Goal: Task Accomplishment & Management: Manage account settings

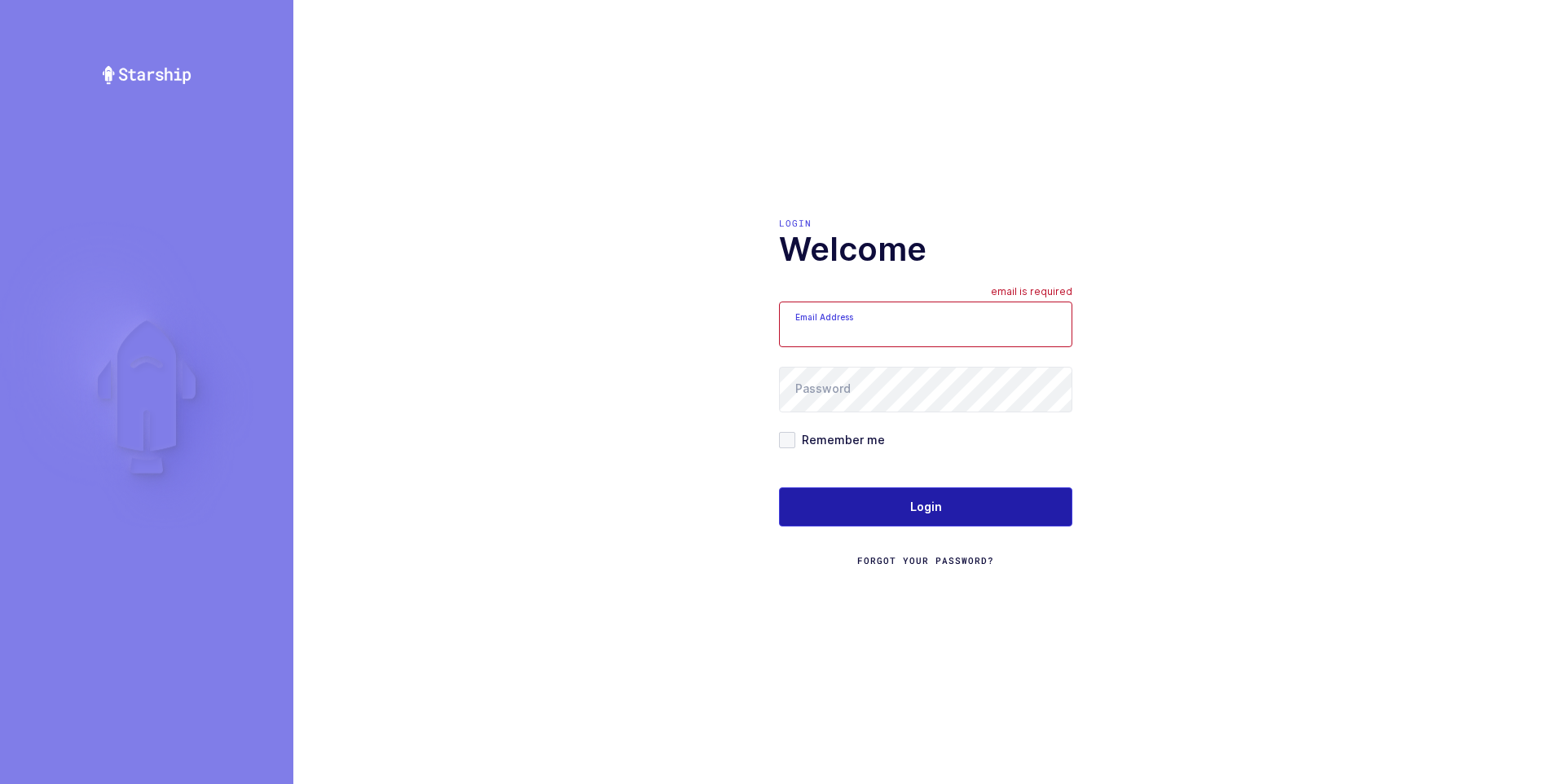
type input "ezra@janustrade.com"
click at [926, 503] on span "Login" at bounding box center [927, 507] width 32 height 16
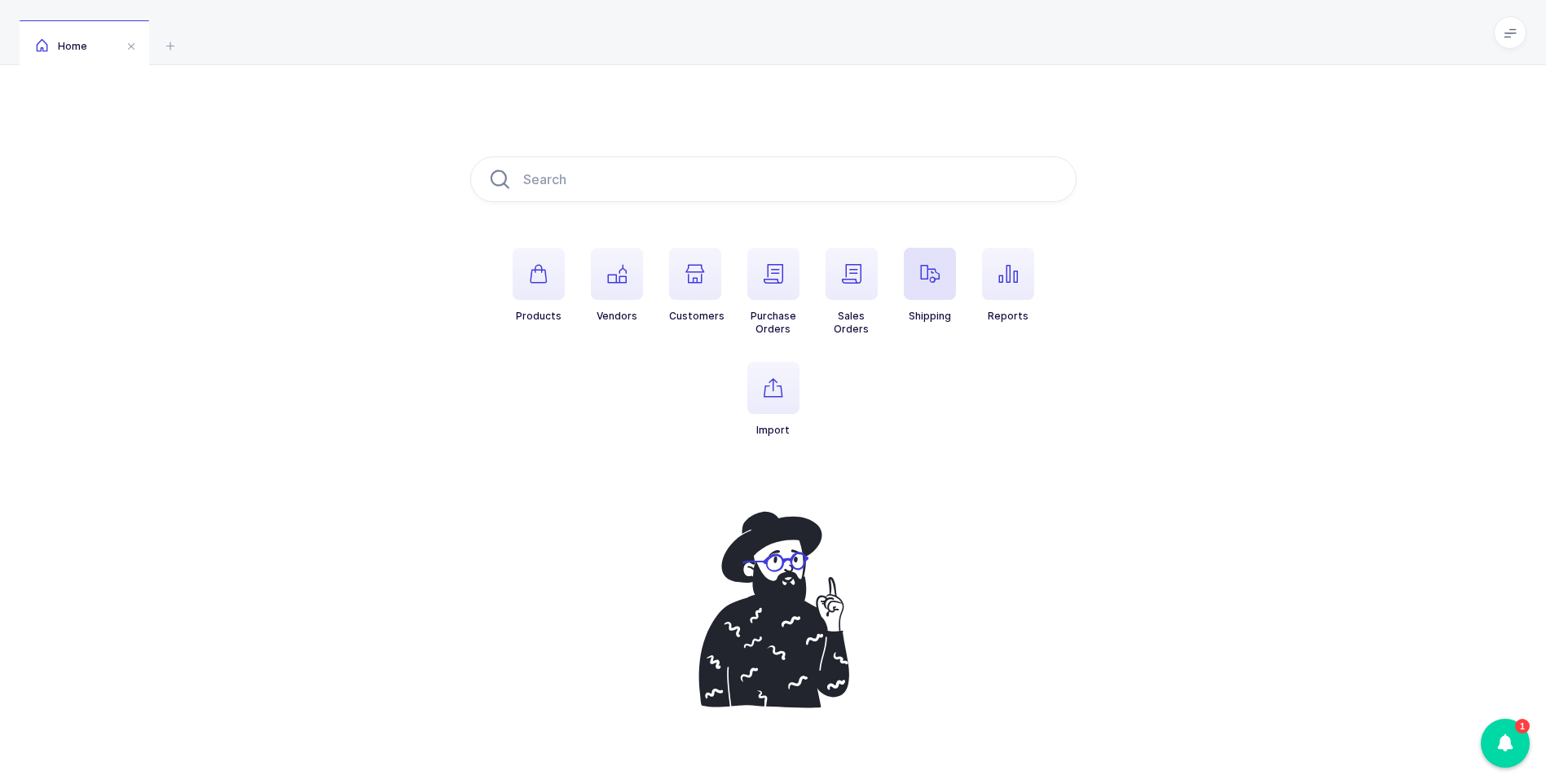
click at [932, 279] on icon "button" at bounding box center [930, 274] width 20 height 20
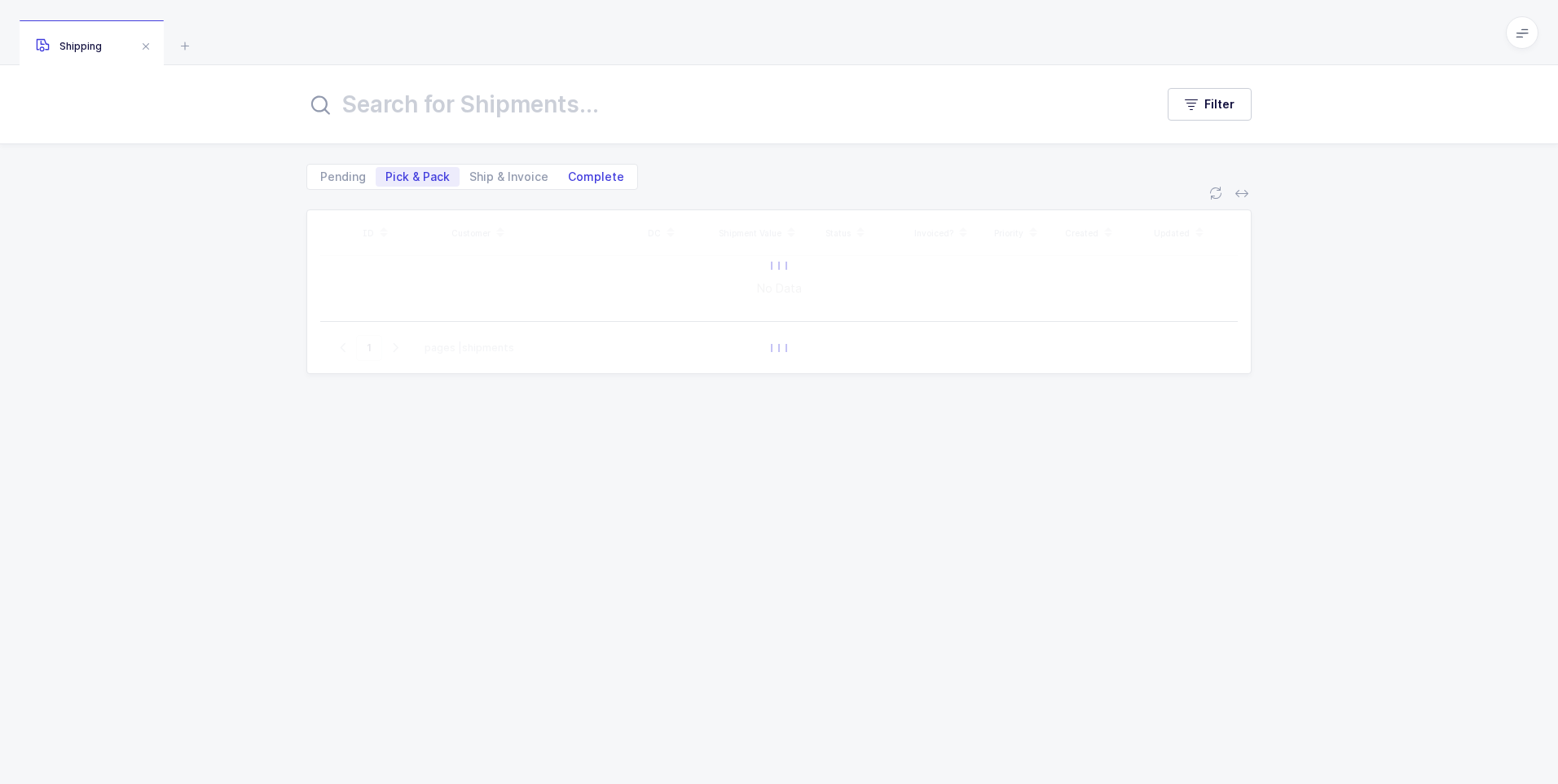
click at [587, 179] on span "Complete" at bounding box center [596, 176] width 56 height 12
click at [569, 178] on input "Complete" at bounding box center [563, 173] width 11 height 11
radio input "true"
radio input "false"
click at [533, 114] on input "text" at bounding box center [721, 105] width 829 height 39
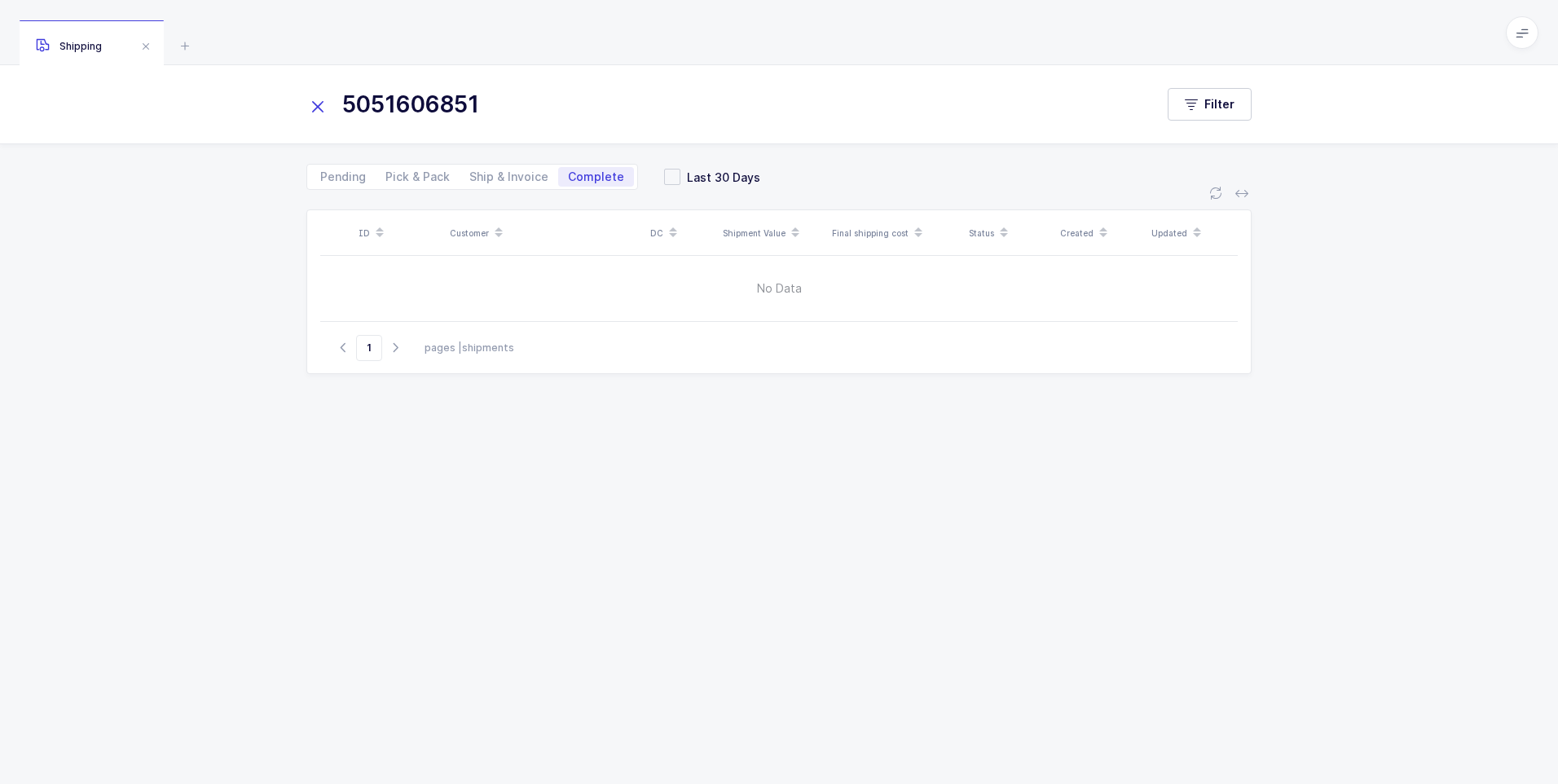
type input "5051606851"
click at [320, 105] on icon at bounding box center [318, 107] width 23 height 23
click at [390, 109] on input "text" at bounding box center [721, 105] width 829 height 39
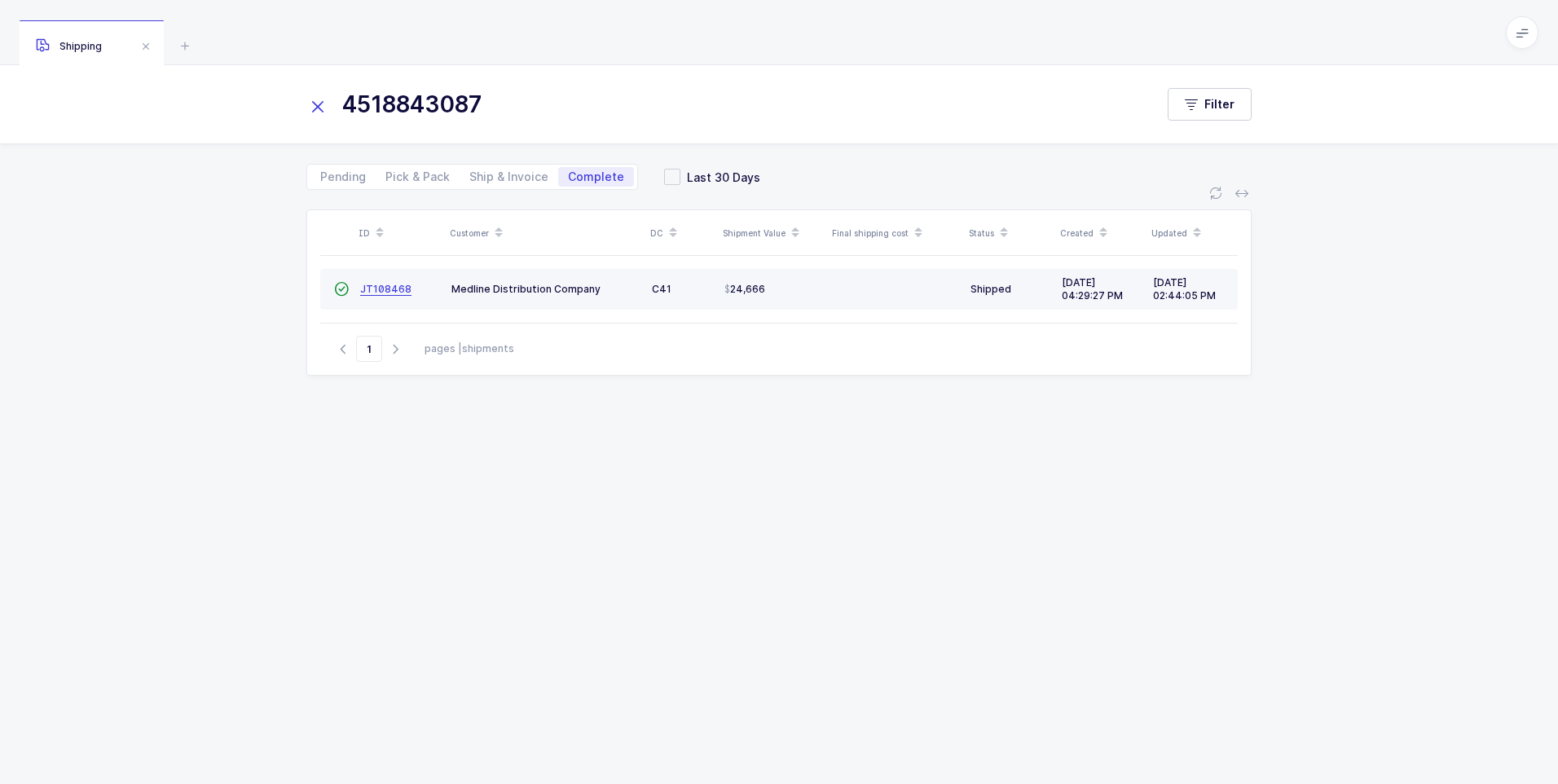
type input "4518843087"
click at [391, 287] on span "JT108468" at bounding box center [385, 289] width 51 height 13
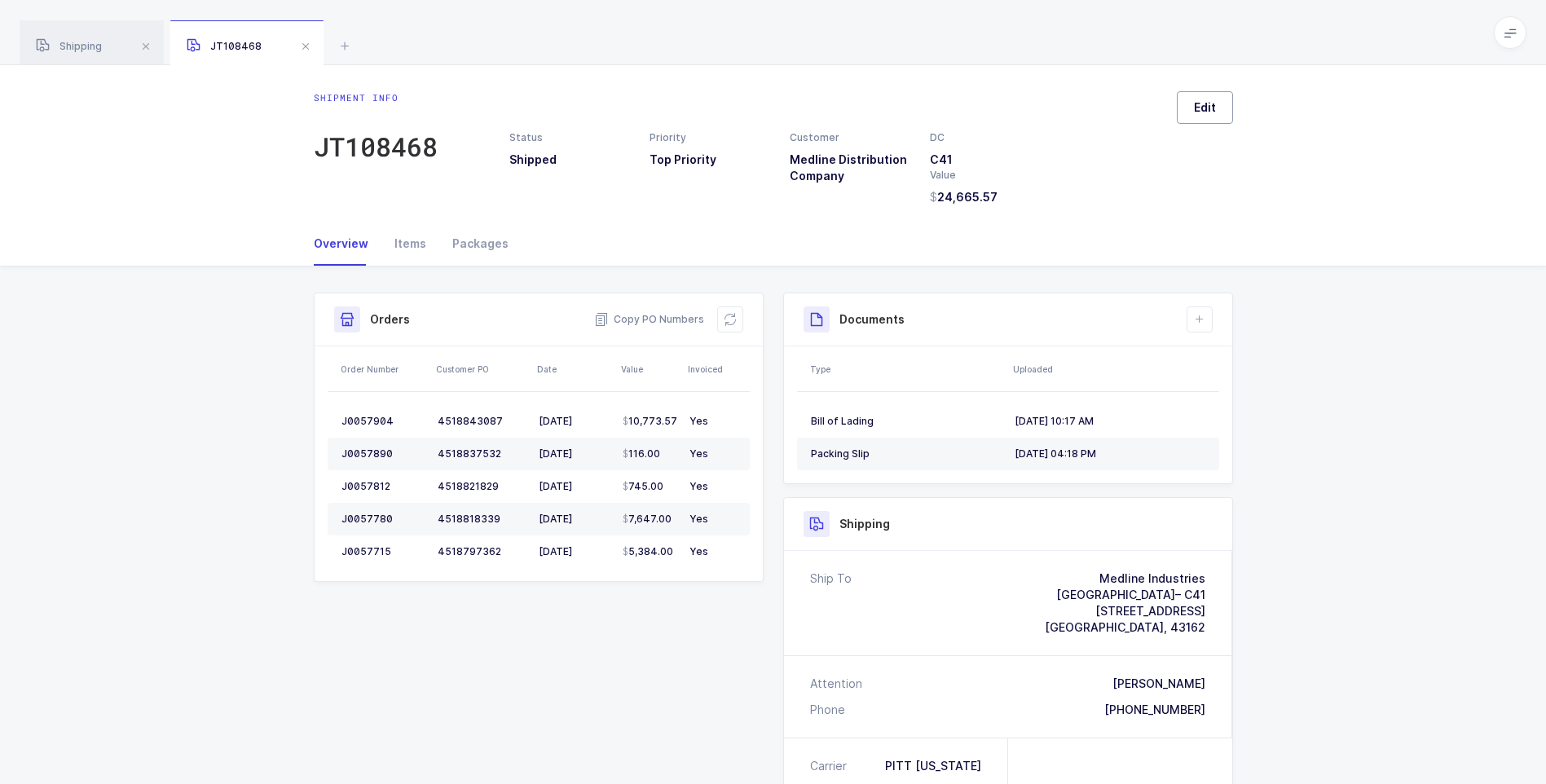
click at [1193, 112] on button "Edit" at bounding box center [1204, 107] width 56 height 32
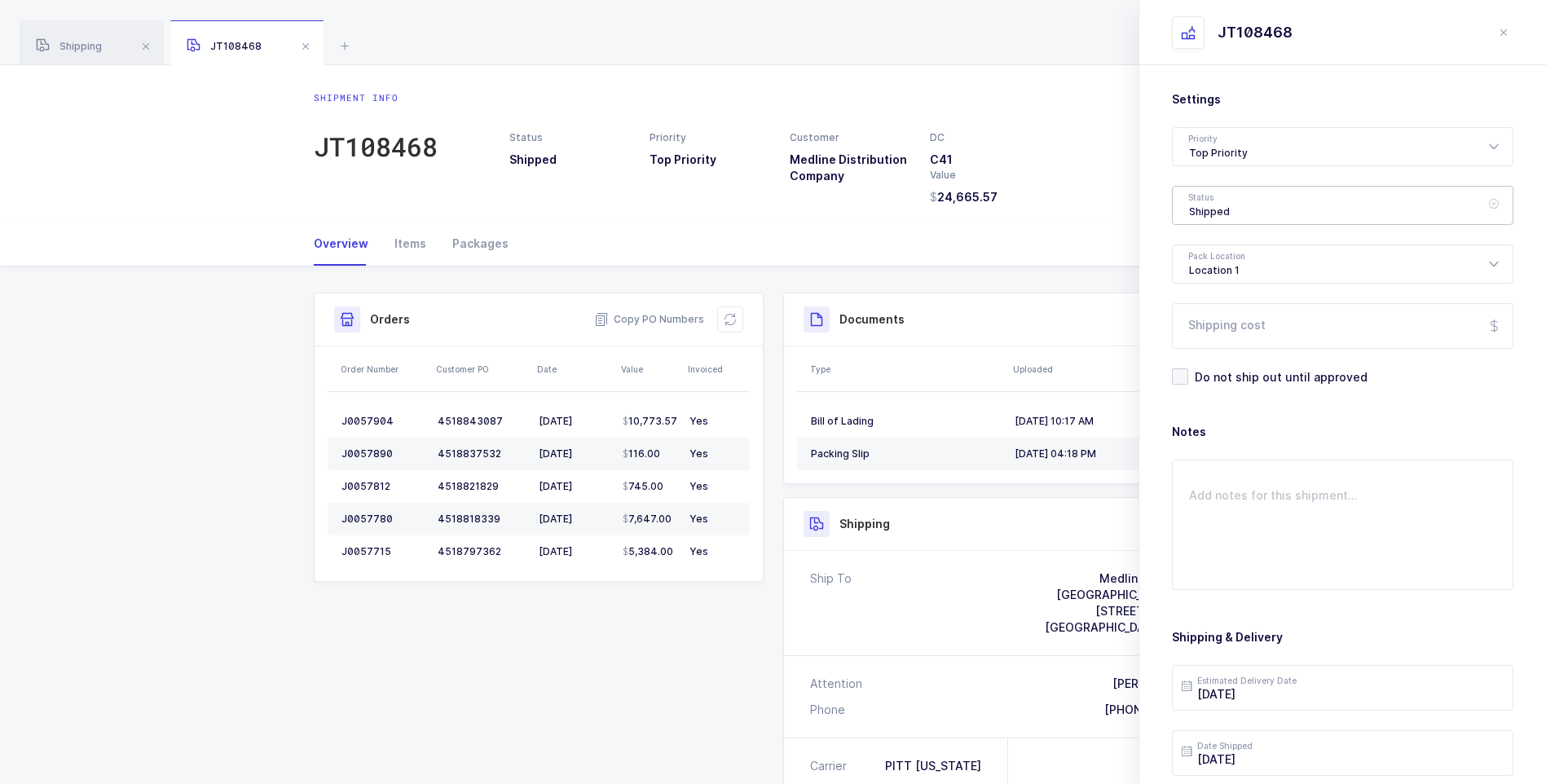
click at [1205, 206] on div "Shipped" at bounding box center [1342, 206] width 342 height 39
click at [1222, 356] on span "Delivered" at bounding box center [1216, 355] width 55 height 13
type input "Delivered"
drag, startPoint x: 1226, startPoint y: 325, endPoint x: 1246, endPoint y: 324, distance: 20.0
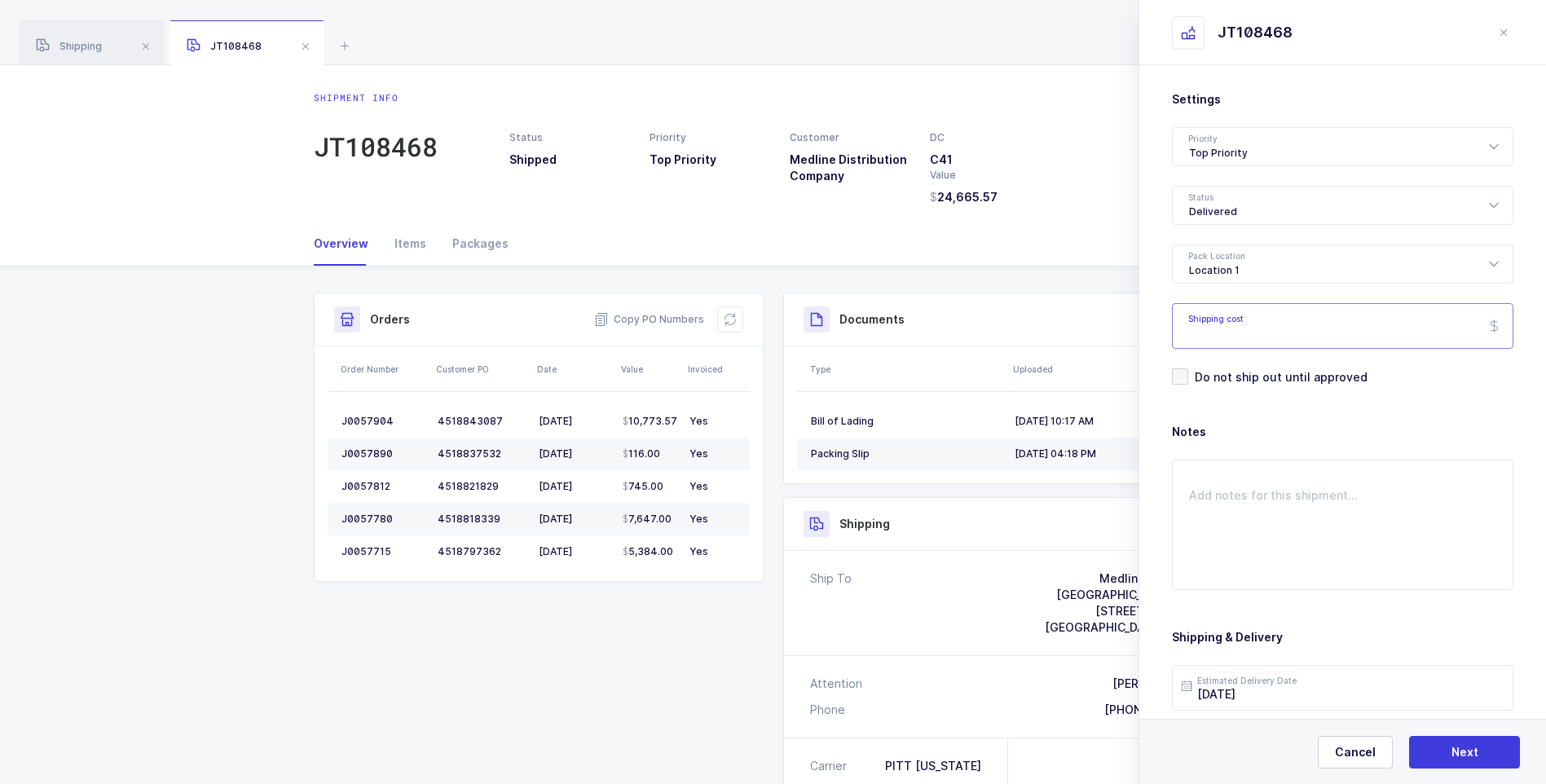
click at [1246, 324] on input "Shipping cost" at bounding box center [1342, 325] width 342 height 46
type input "151.51"
click at [1241, 490] on textarea at bounding box center [1342, 525] width 342 height 131
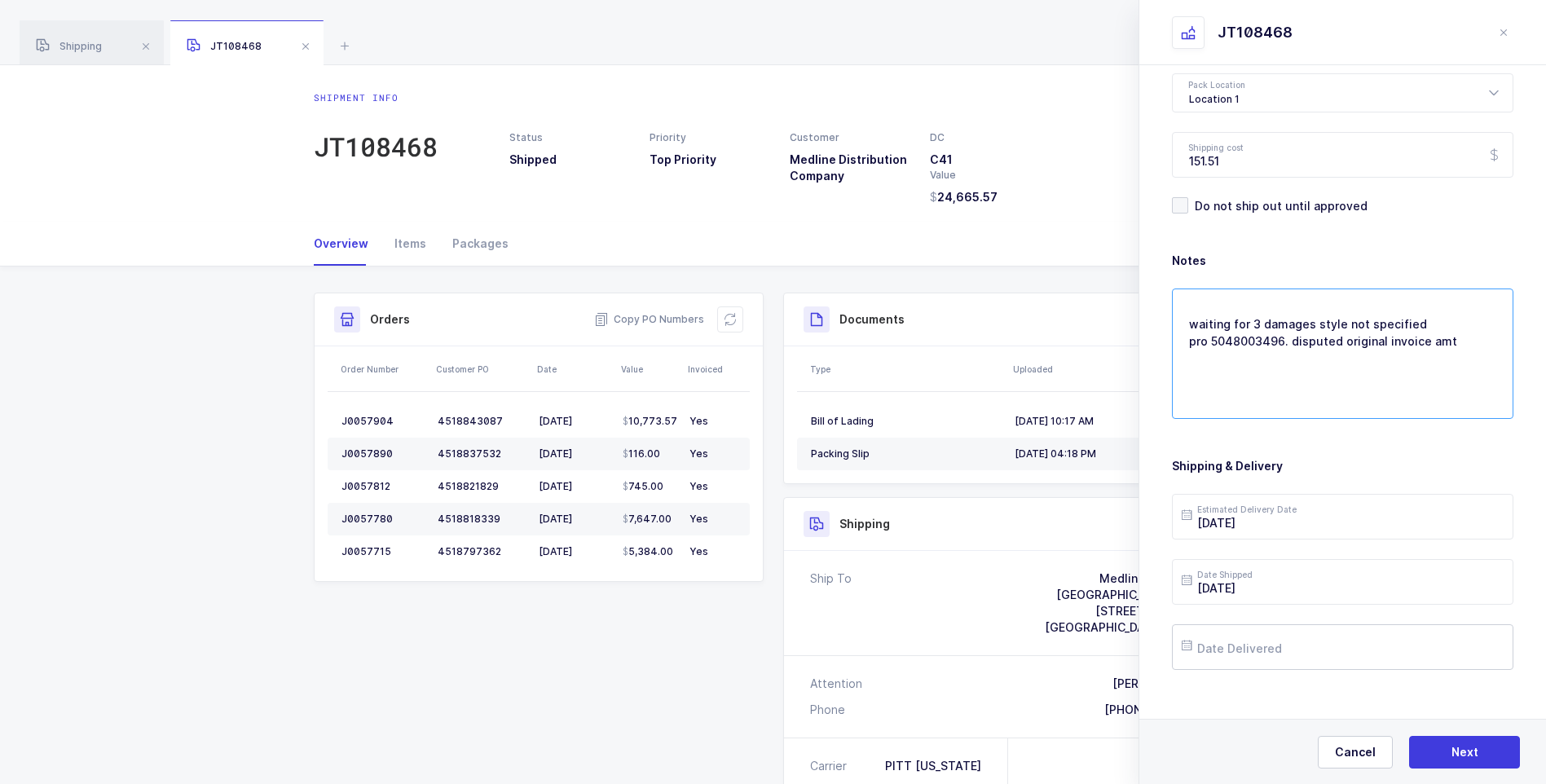
scroll to position [188, 0]
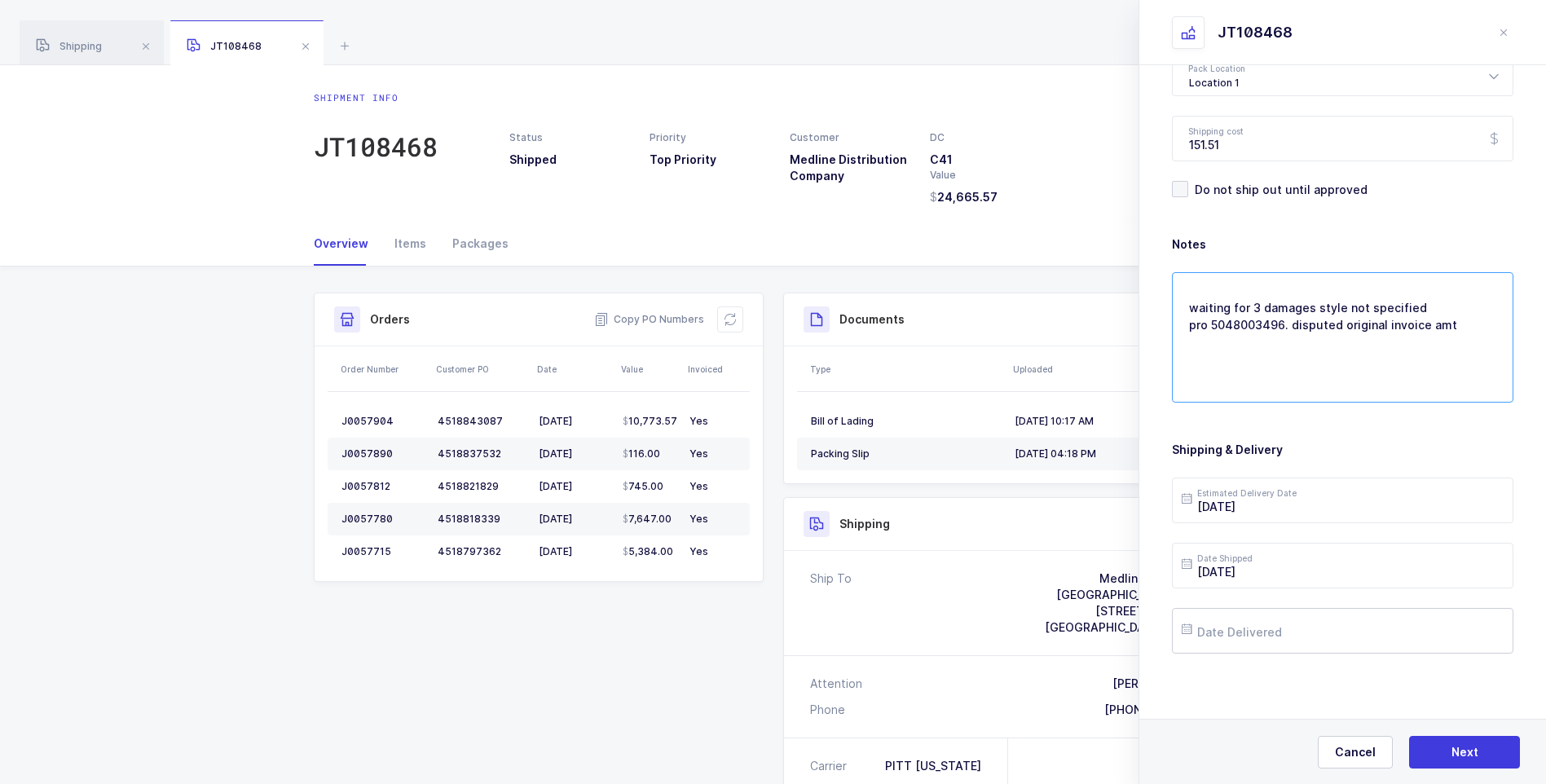
type textarea "waiting for 3 damages style not specified pro 5048003496. disputed original inv…"
click at [1241, 628] on input "text" at bounding box center [1342, 630] width 342 height 46
click at [1198, 335] on button "Previous Month" at bounding box center [1196, 340] width 10 height 10
click at [1369, 510] on span "25" at bounding box center [1372, 508] width 20 height 20
type input "[DATE]"
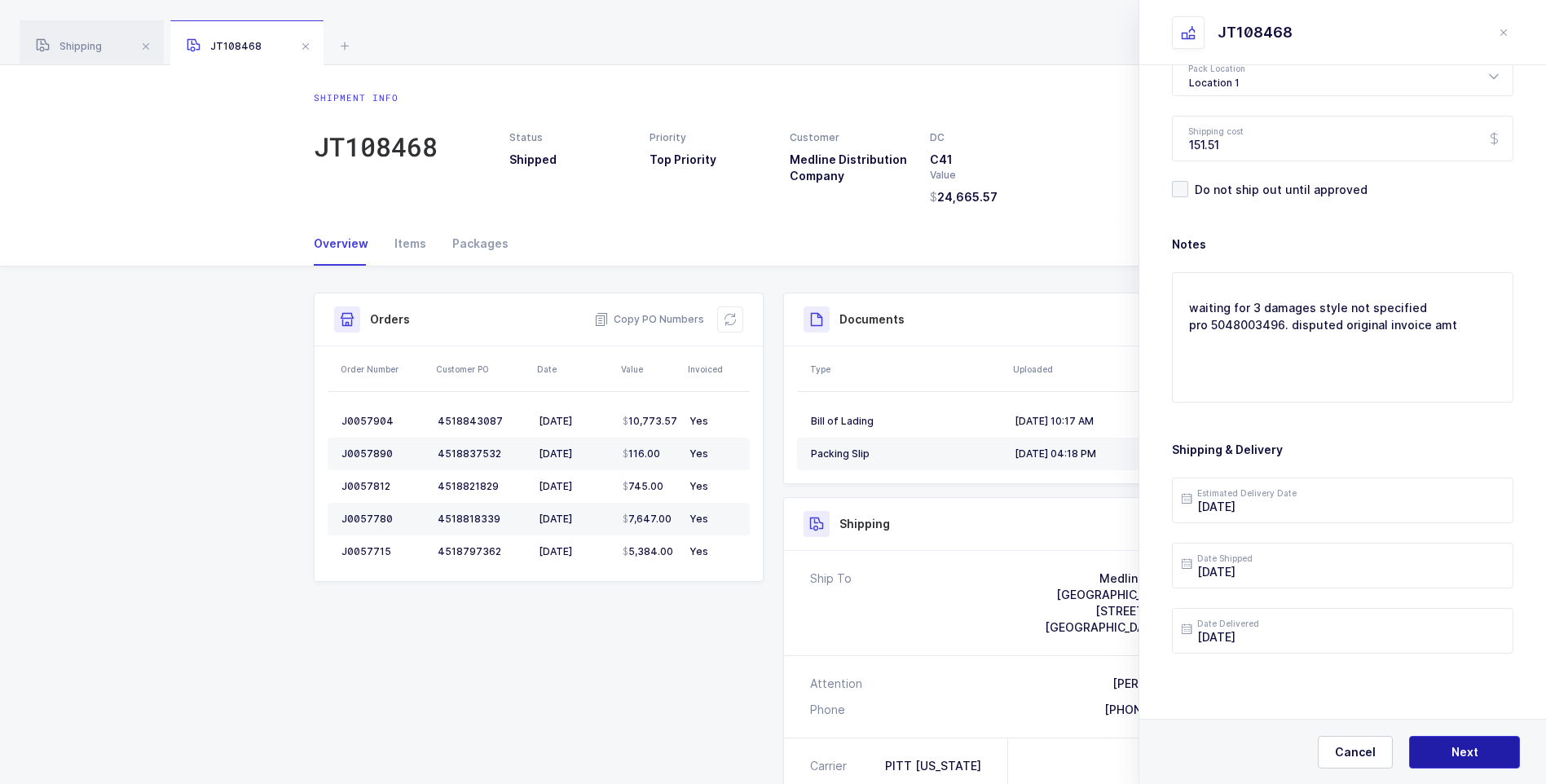
drag, startPoint x: 1450, startPoint y: 759, endPoint x: 1459, endPoint y: 760, distance: 9.1
click at [1459, 760] on button "Next" at bounding box center [1465, 752] width 111 height 32
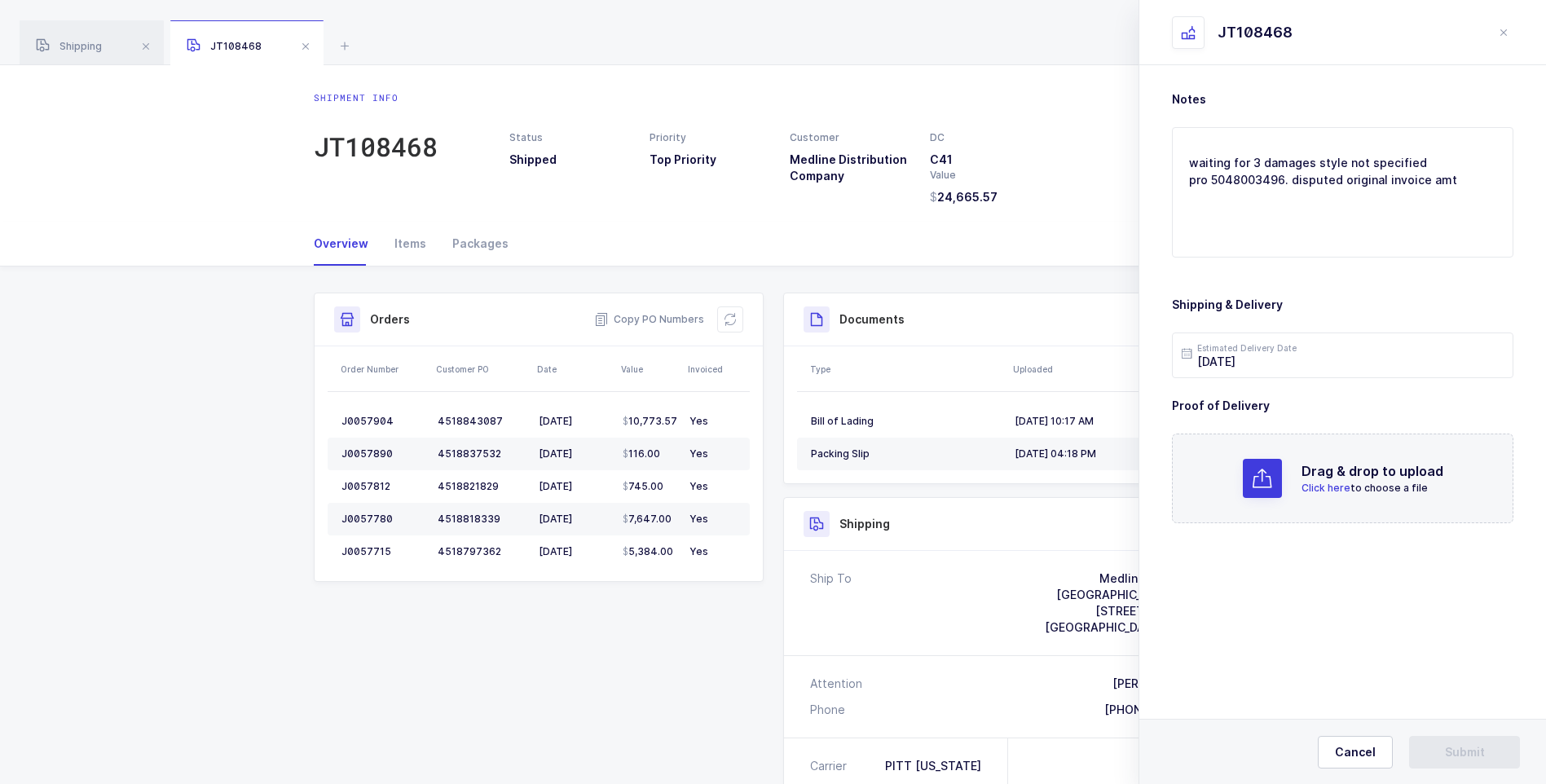
scroll to position [0, 0]
click at [1314, 491] on span "Click here" at bounding box center [1325, 488] width 49 height 13
click at [1480, 748] on span "Submit" at bounding box center [1465, 752] width 40 height 16
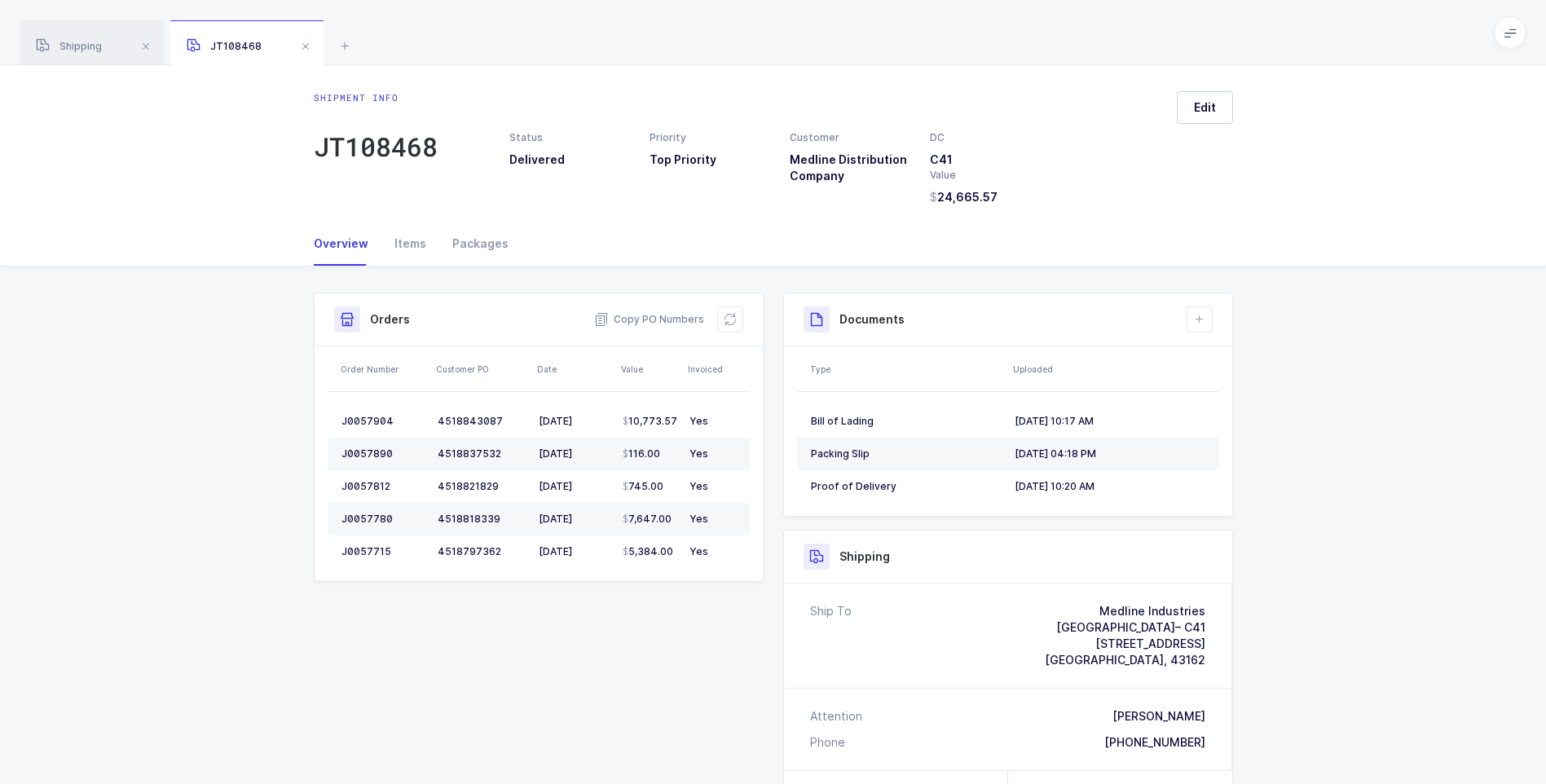
drag, startPoint x: 304, startPoint y: 44, endPoint x: 323, endPoint y: 68, distance: 30.6
click at [305, 45] on span at bounding box center [306, 46] width 20 height 20
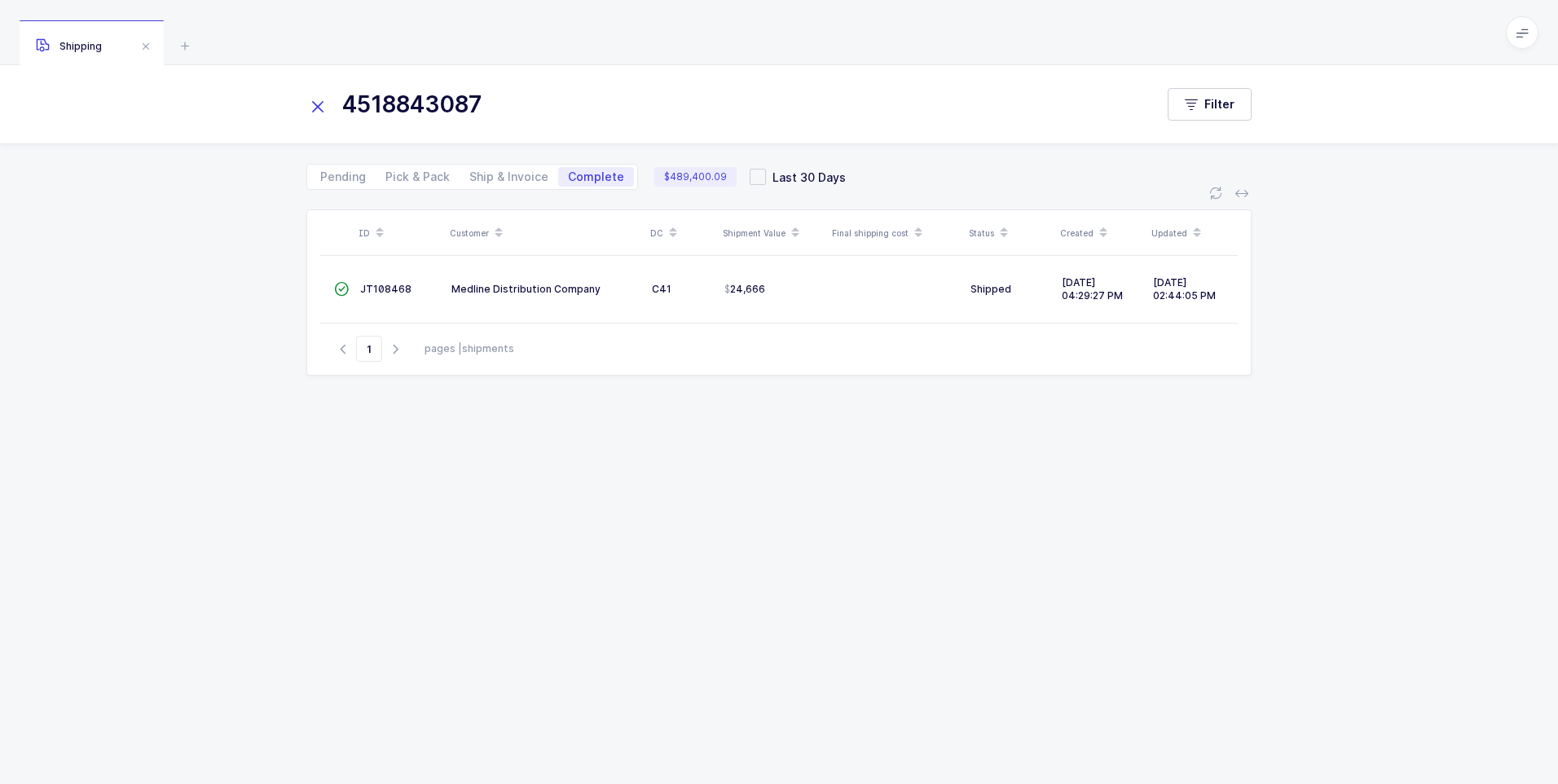
drag, startPoint x: 315, startPoint y: 106, endPoint x: 329, endPoint y: 107, distance: 14.0
click at [324, 107] on icon at bounding box center [318, 107] width 23 height 23
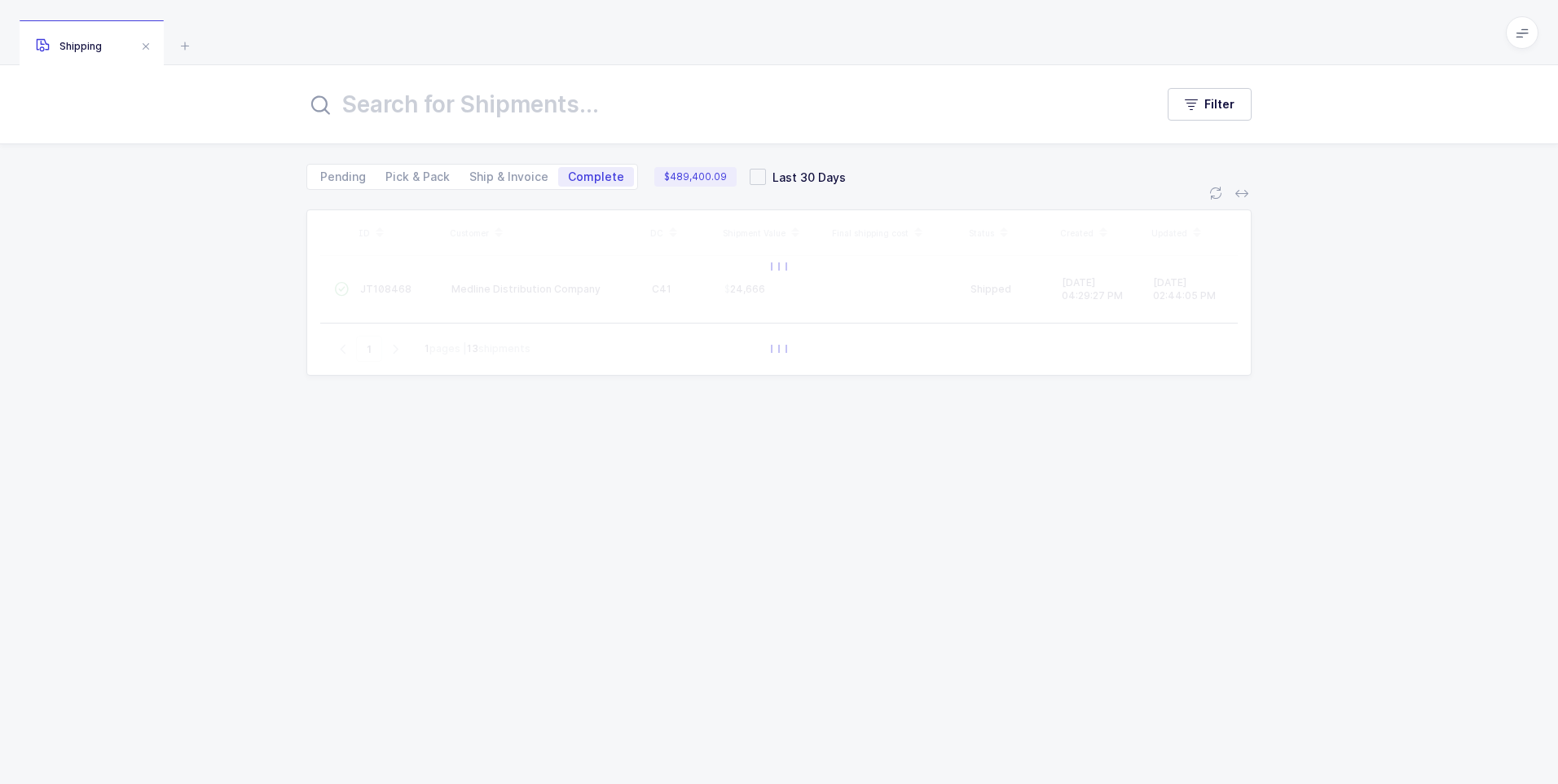
click at [347, 116] on input "text" at bounding box center [721, 105] width 829 height 39
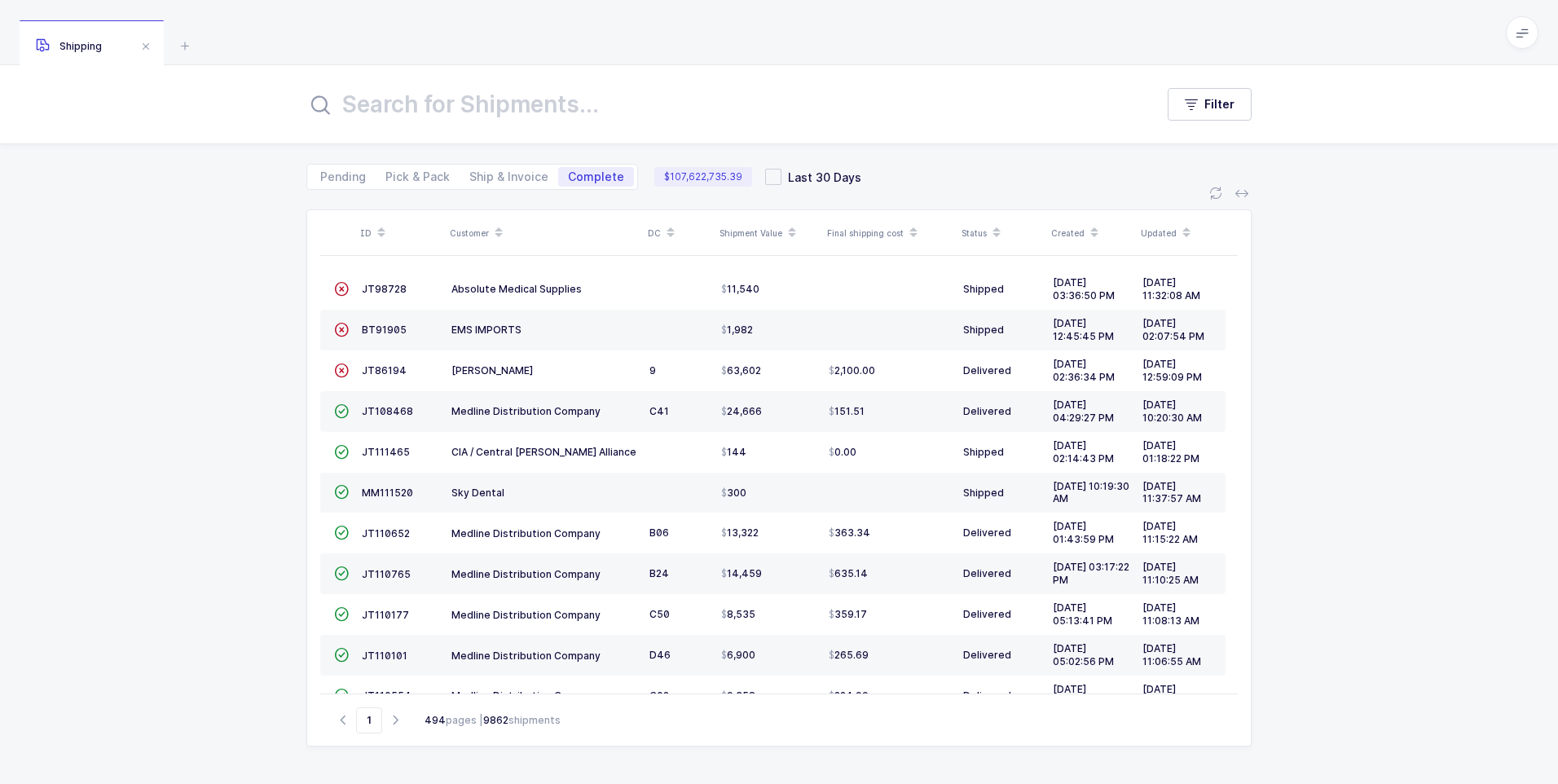
click at [403, 102] on input "text" at bounding box center [721, 105] width 829 height 39
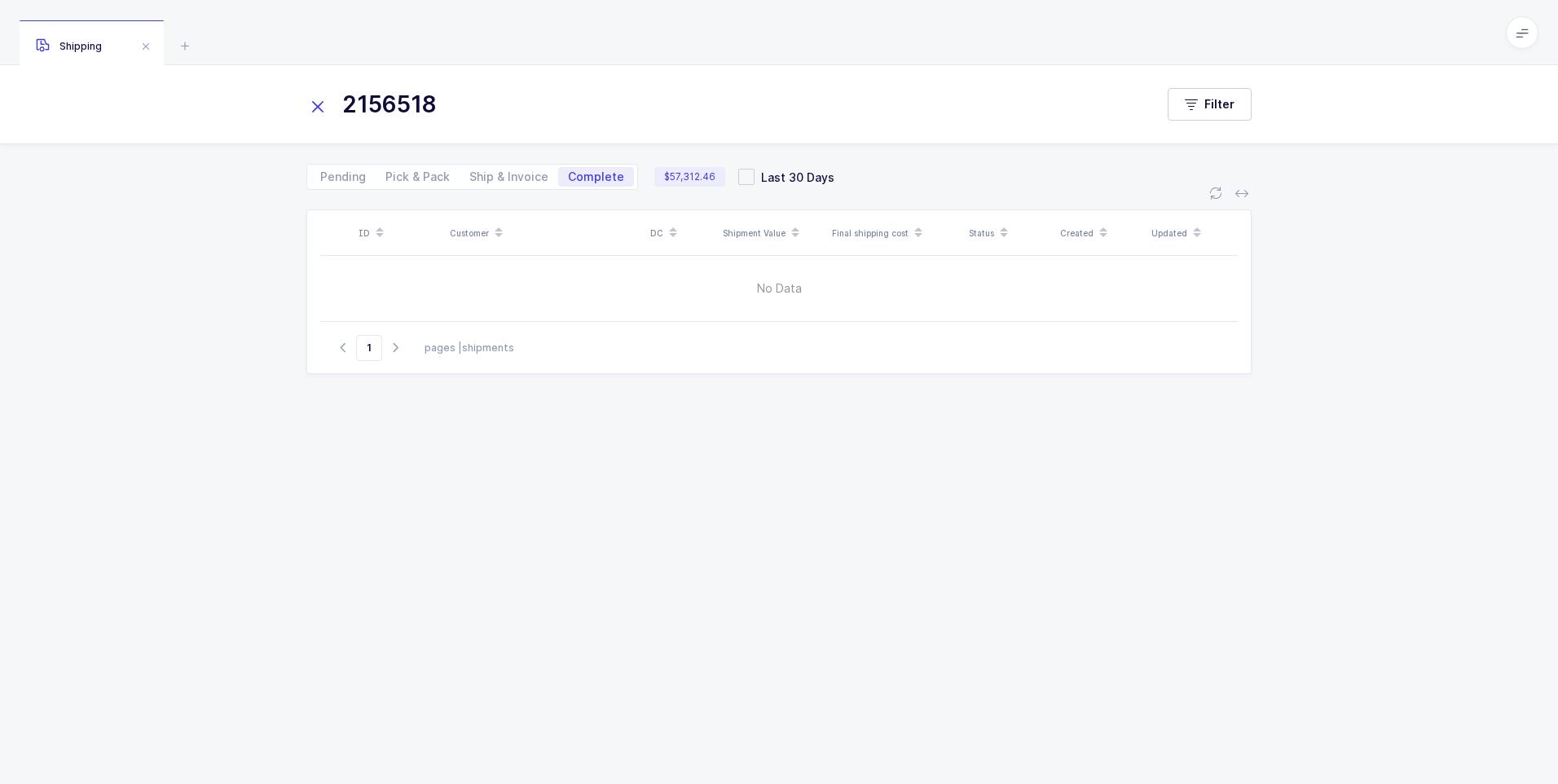
type input "2156518"
drag, startPoint x: 319, startPoint y: 105, endPoint x: 361, endPoint y: 110, distance: 42.3
click at [326, 105] on icon at bounding box center [318, 107] width 23 height 23
click at [373, 101] on input "text" at bounding box center [721, 105] width 829 height 39
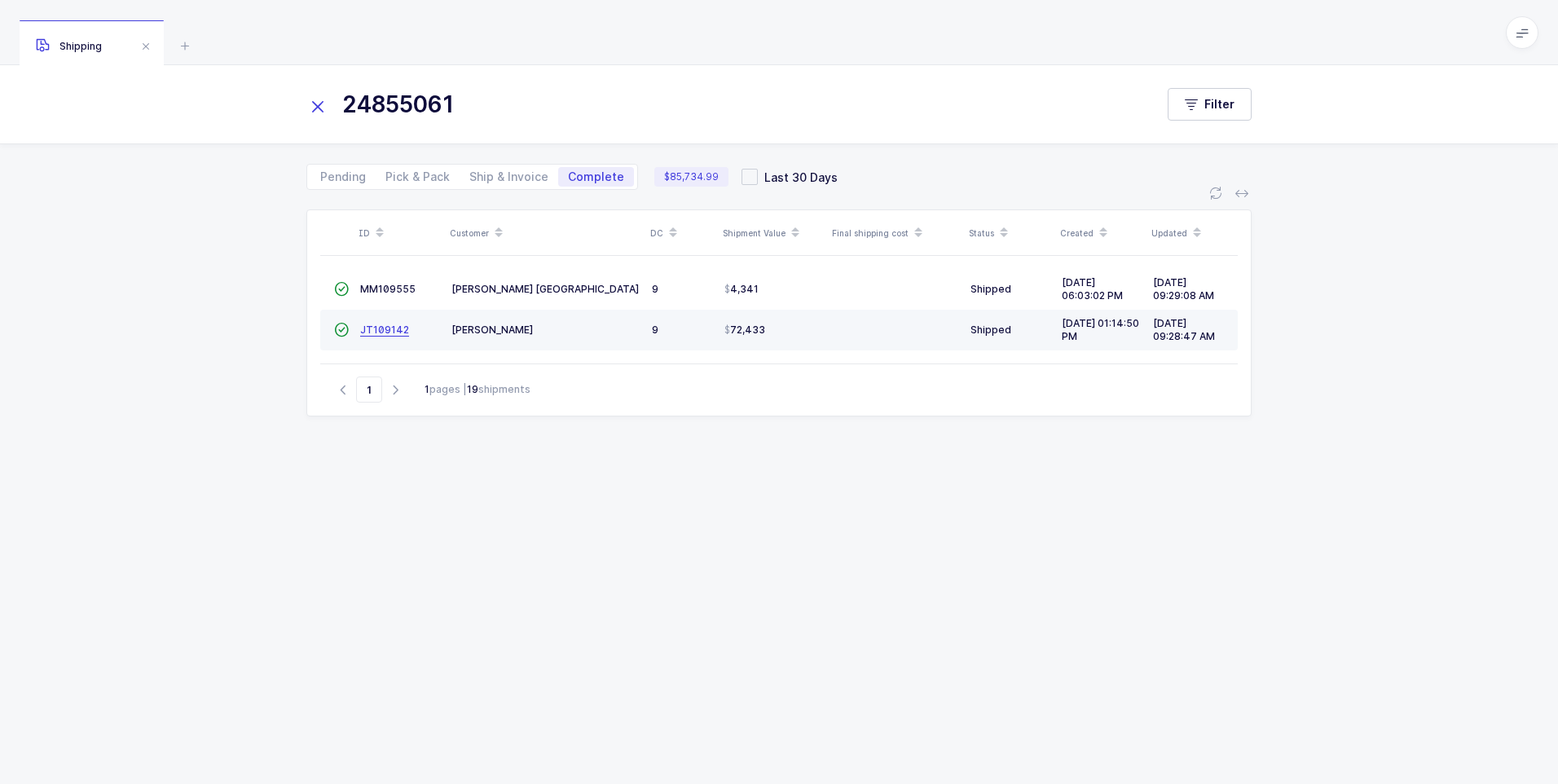
type input "24855061"
click at [381, 328] on span "JT109142" at bounding box center [385, 330] width 49 height 13
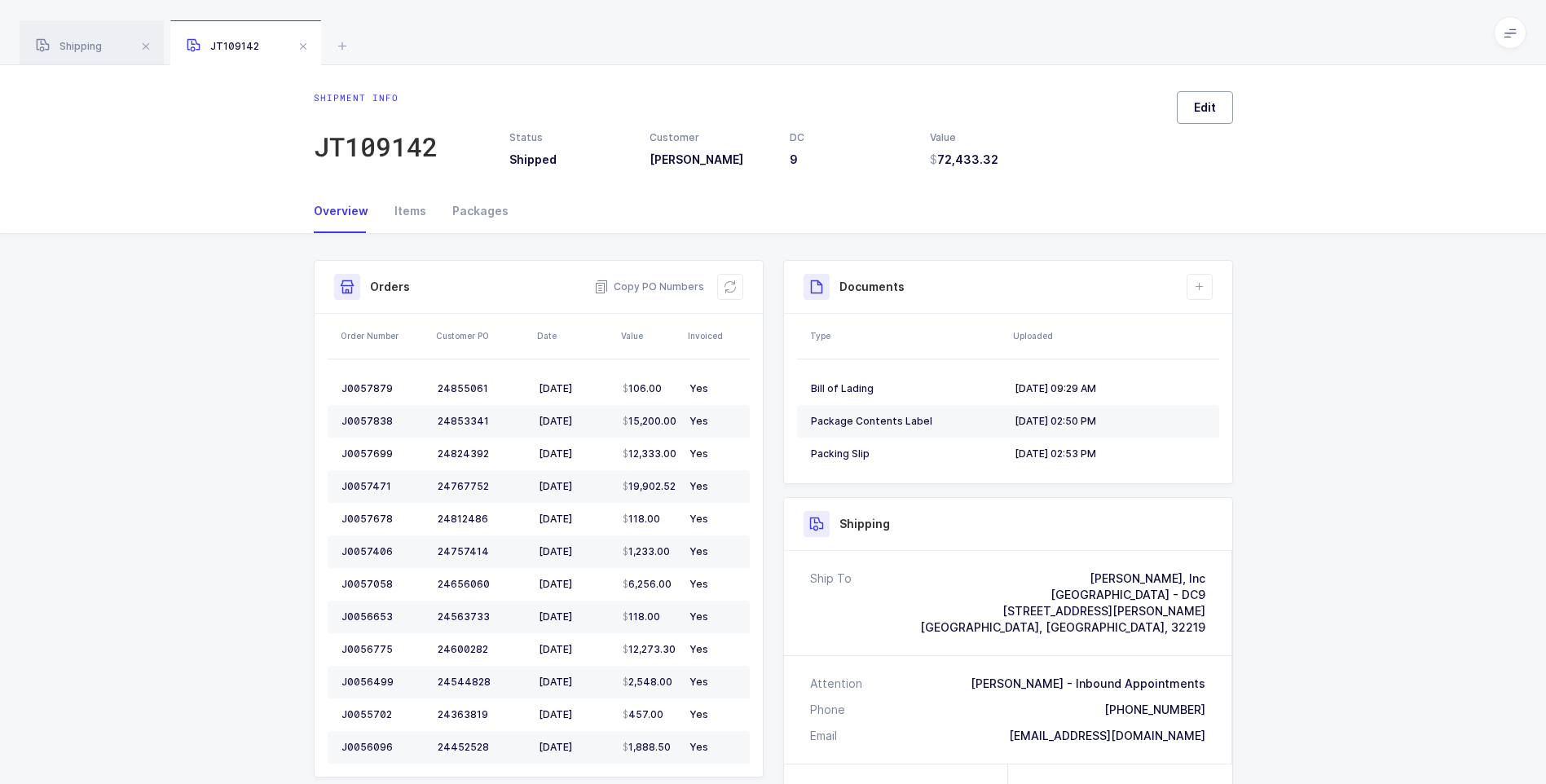
click at [1204, 104] on span "Edit" at bounding box center [1204, 107] width 22 height 16
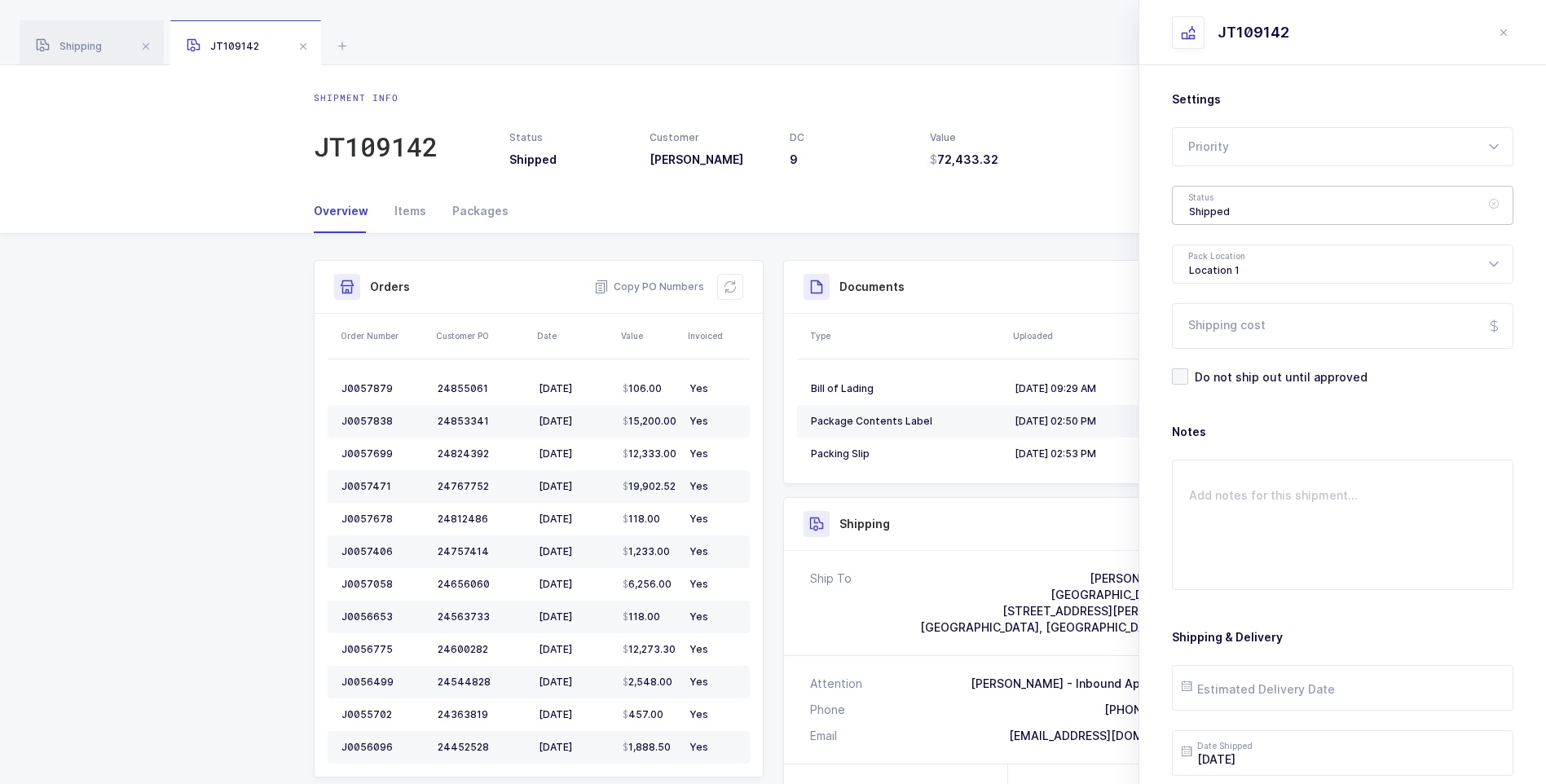
click at [1226, 207] on div "Shipped" at bounding box center [1342, 206] width 342 height 39
click at [1235, 350] on span "Delivered" at bounding box center [1216, 355] width 55 height 13
type input "Delivered"
click at [1240, 325] on input "Shipping cost" at bounding box center [1342, 325] width 342 height 46
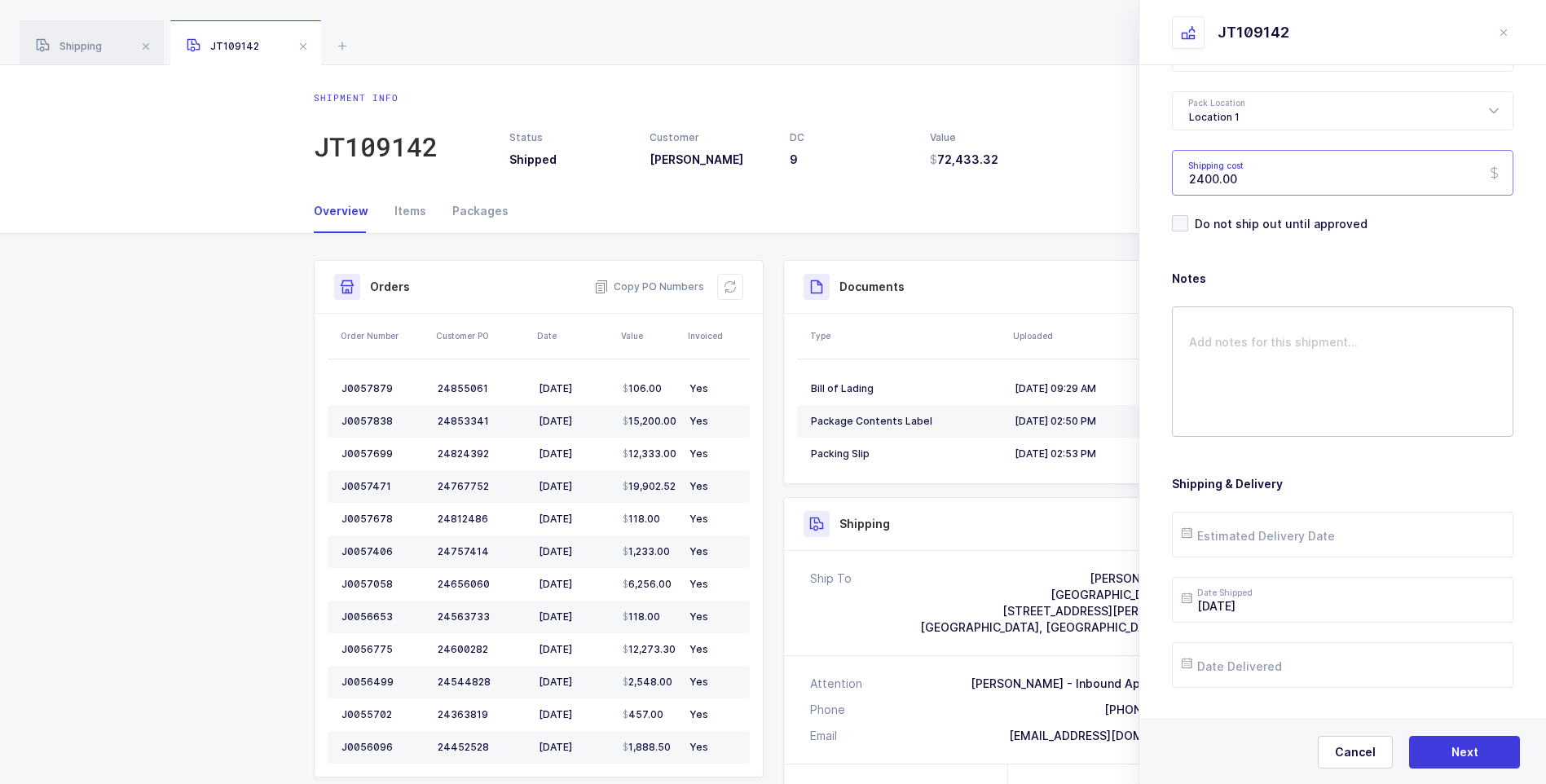
scroll to position [188, 0]
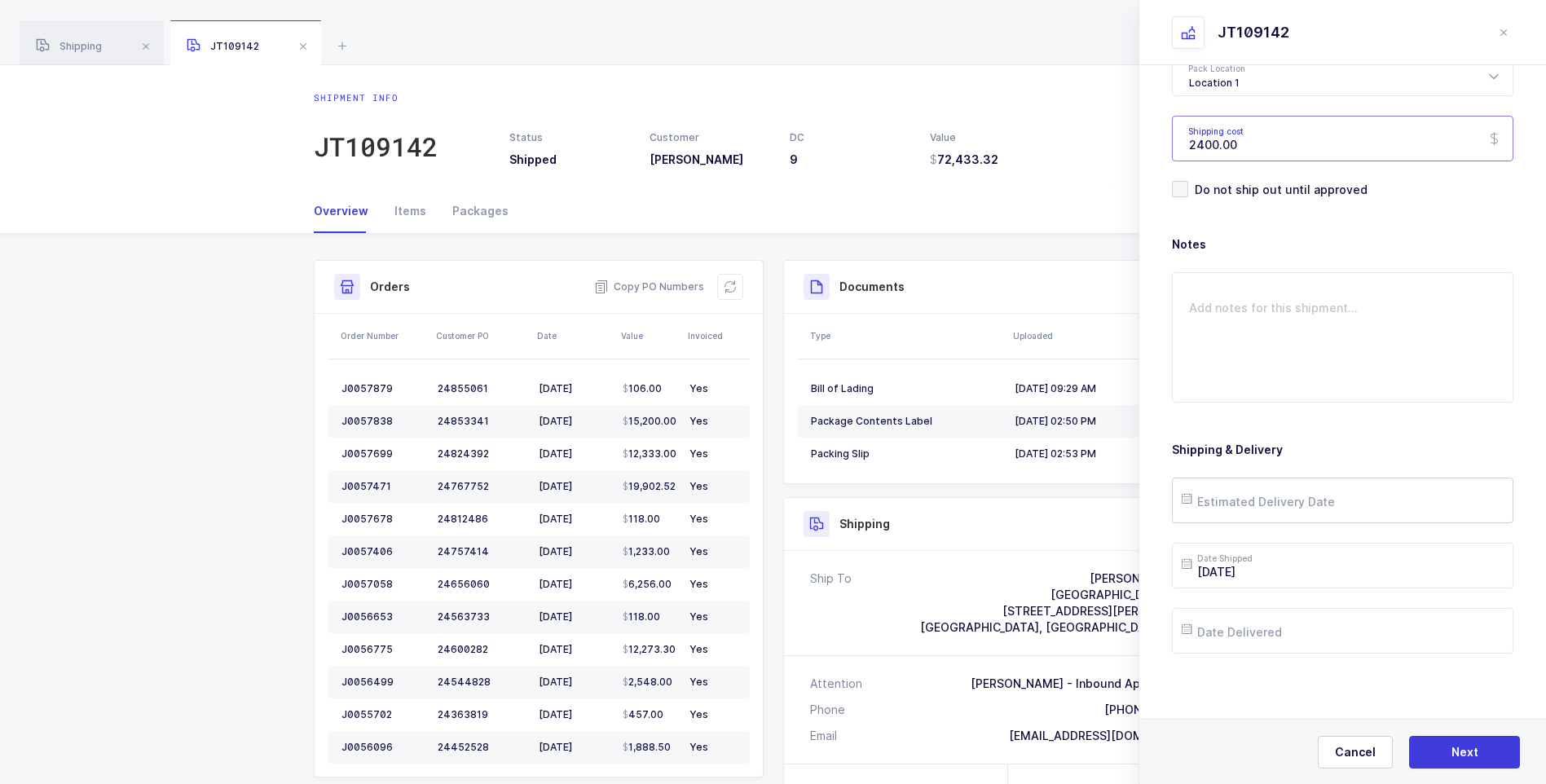
type input "2400.00"
click at [1218, 504] on input "text" at bounding box center [1342, 500] width 342 height 46
drag, startPoint x: 1238, startPoint y: 314, endPoint x: 1248, endPoint y: 330, distance: 18.9
click at [1238, 314] on span "4" at bounding box center [1236, 316] width 20 height 20
type input "[DATE]"
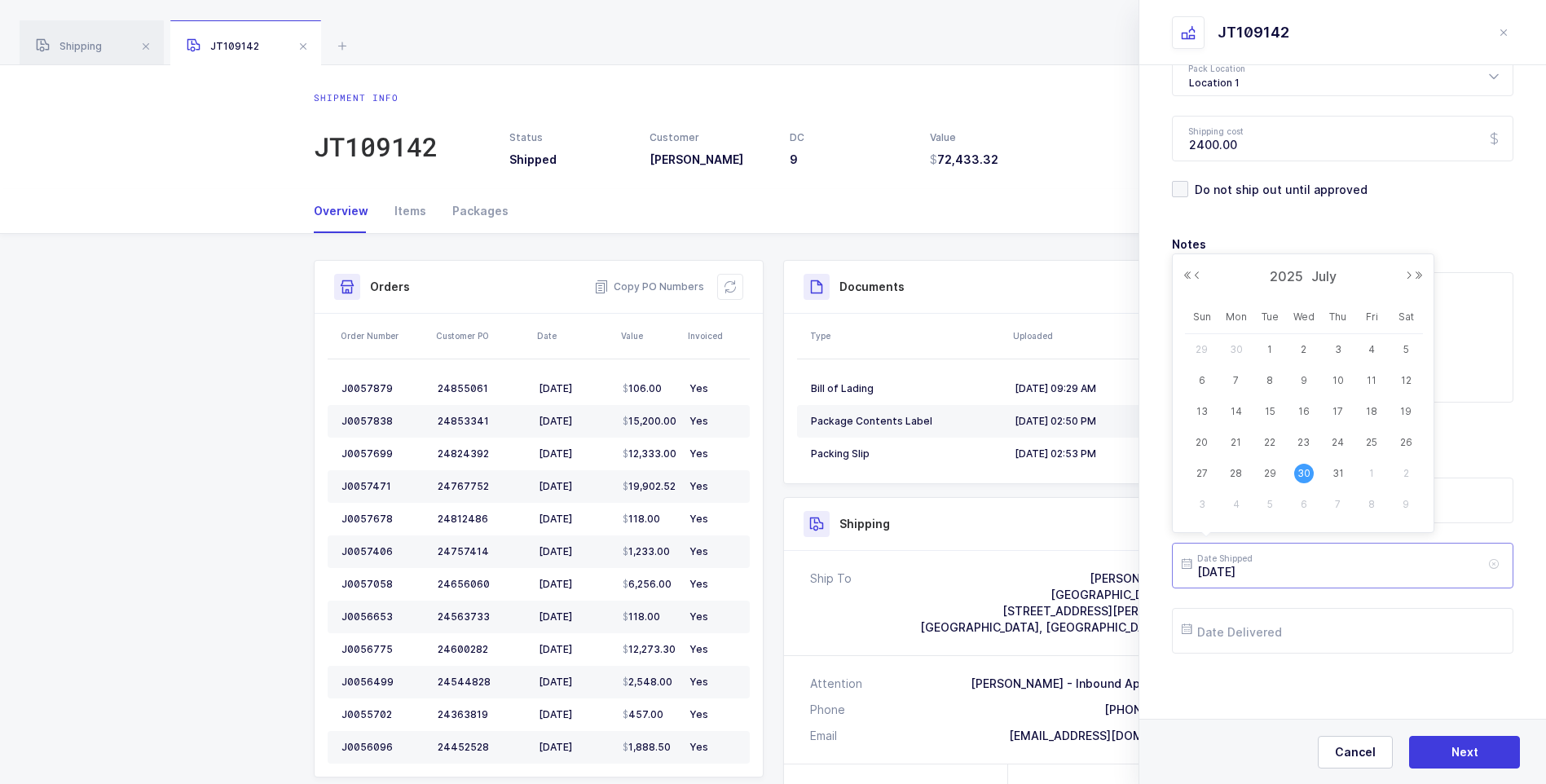
click at [1311, 567] on input "[DATE]" at bounding box center [1342, 565] width 342 height 46
click at [1407, 274] on button "Next Month" at bounding box center [1408, 275] width 10 height 10
click at [1367, 347] on span "1" at bounding box center [1372, 350] width 20 height 20
type input "[DATE]"
click at [1223, 643] on input "text" at bounding box center [1342, 630] width 342 height 46
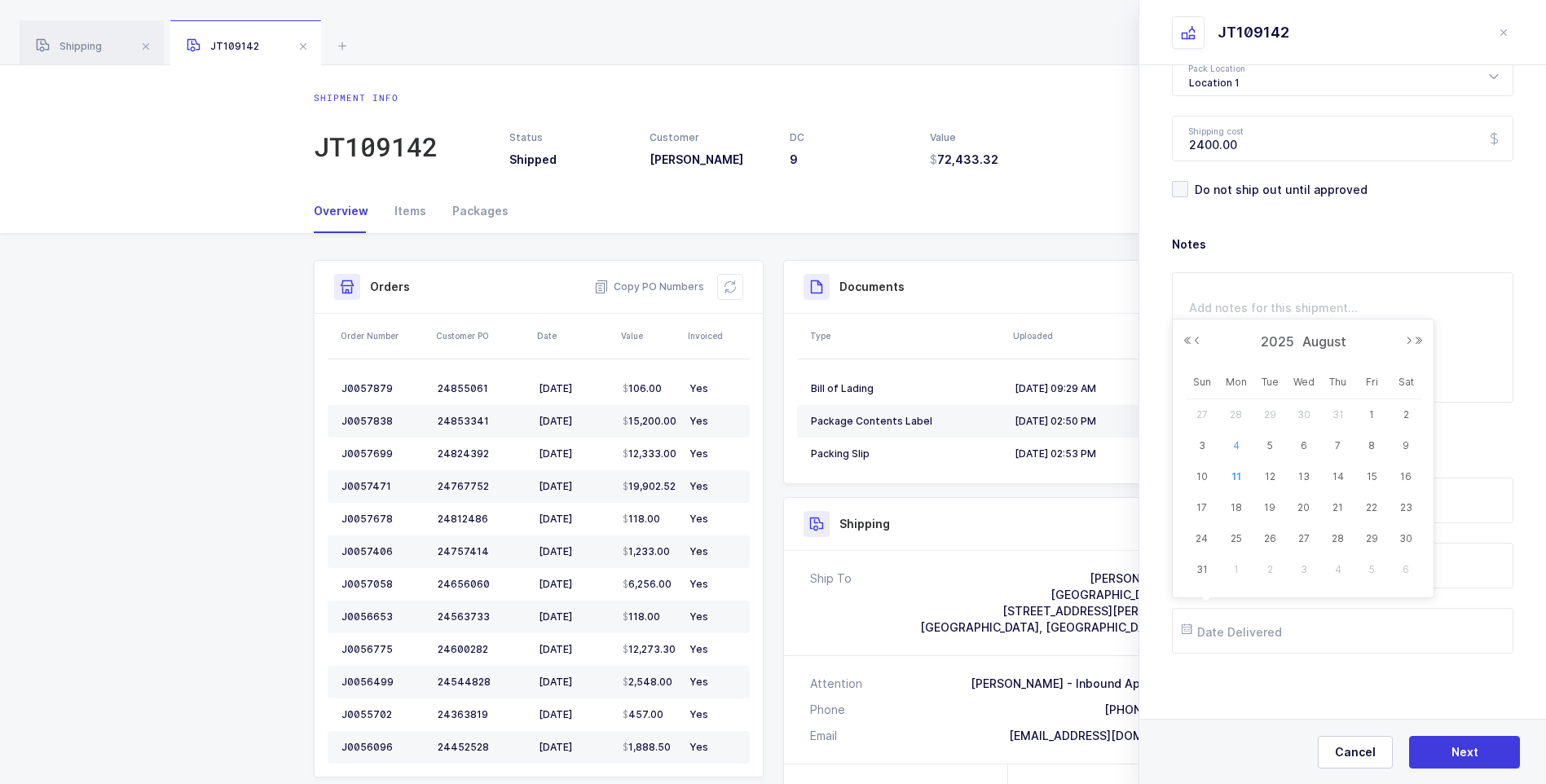
drag, startPoint x: 1233, startPoint y: 445, endPoint x: 1245, endPoint y: 442, distance: 12.4
click at [1235, 445] on span "4" at bounding box center [1236, 446] width 20 height 20
type input "[DATE]"
click at [1449, 741] on button "Next" at bounding box center [1465, 752] width 111 height 32
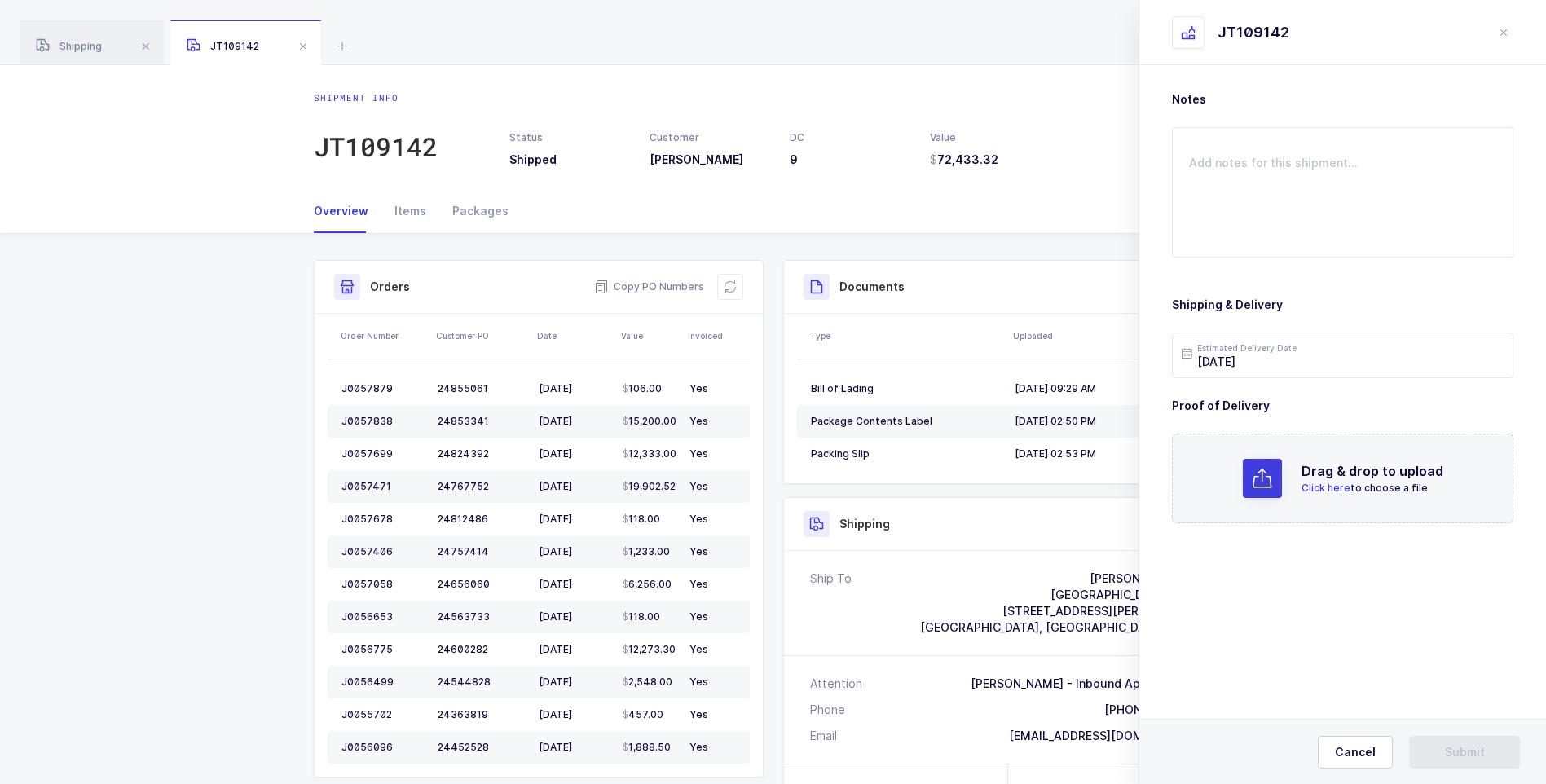
click at [1332, 486] on span "Click here" at bounding box center [1325, 488] width 49 height 13
click at [1447, 738] on button "Submit" at bounding box center [1465, 752] width 111 height 32
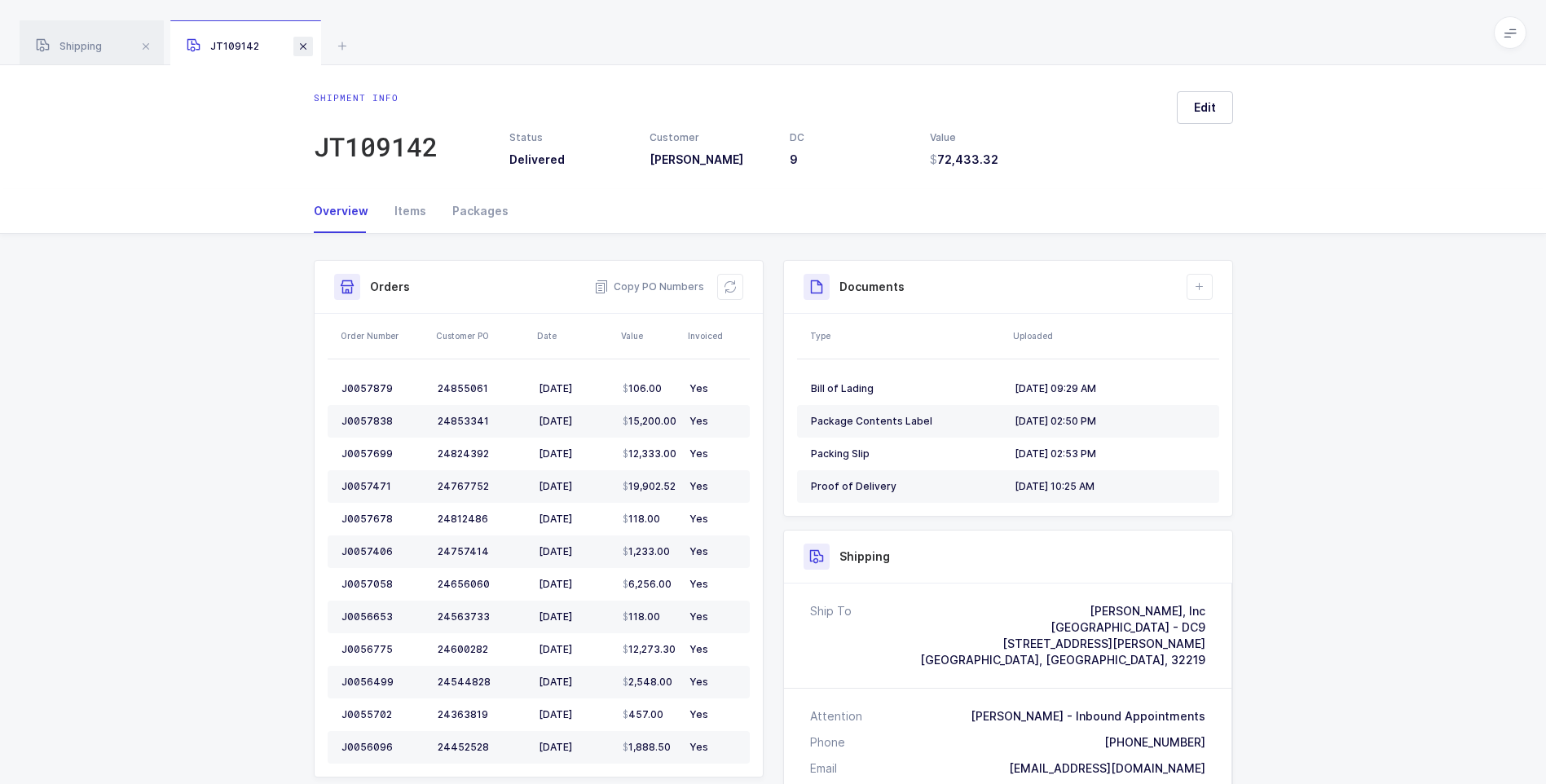
click at [305, 44] on span at bounding box center [303, 46] width 20 height 20
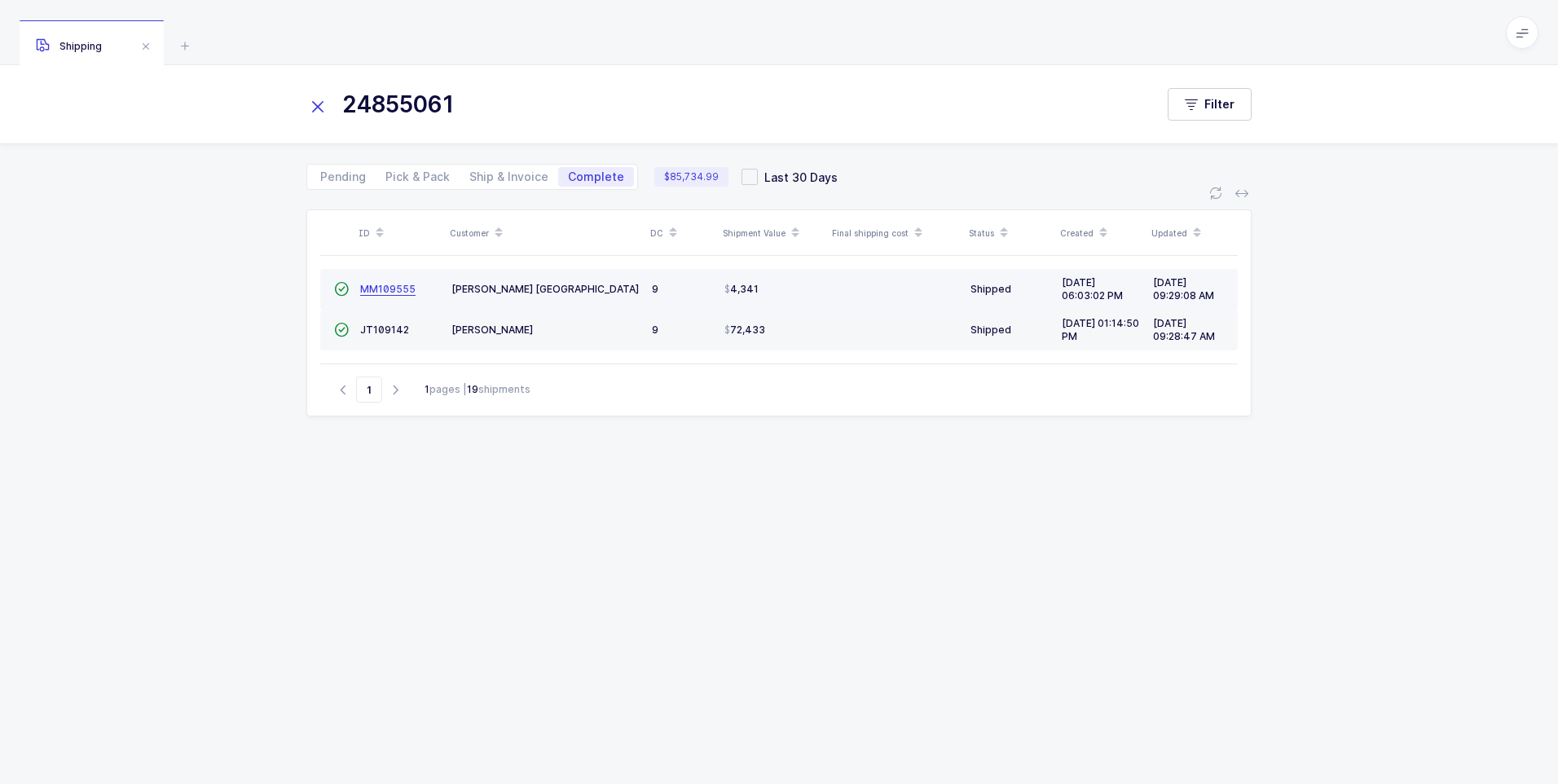
click at [394, 285] on span "MM109555" at bounding box center [388, 289] width 55 height 13
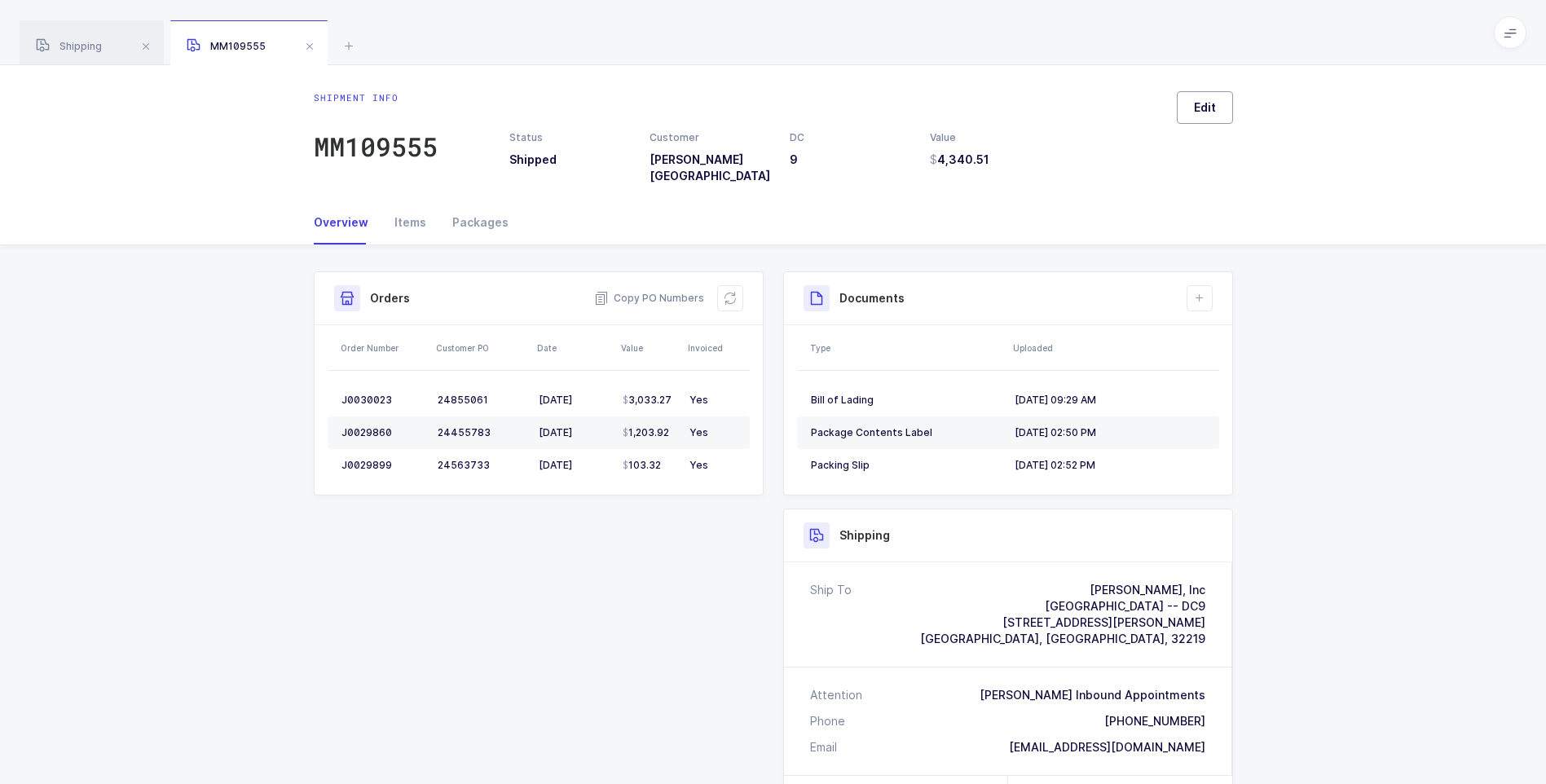
click at [1190, 118] on button "Edit" at bounding box center [1204, 107] width 56 height 32
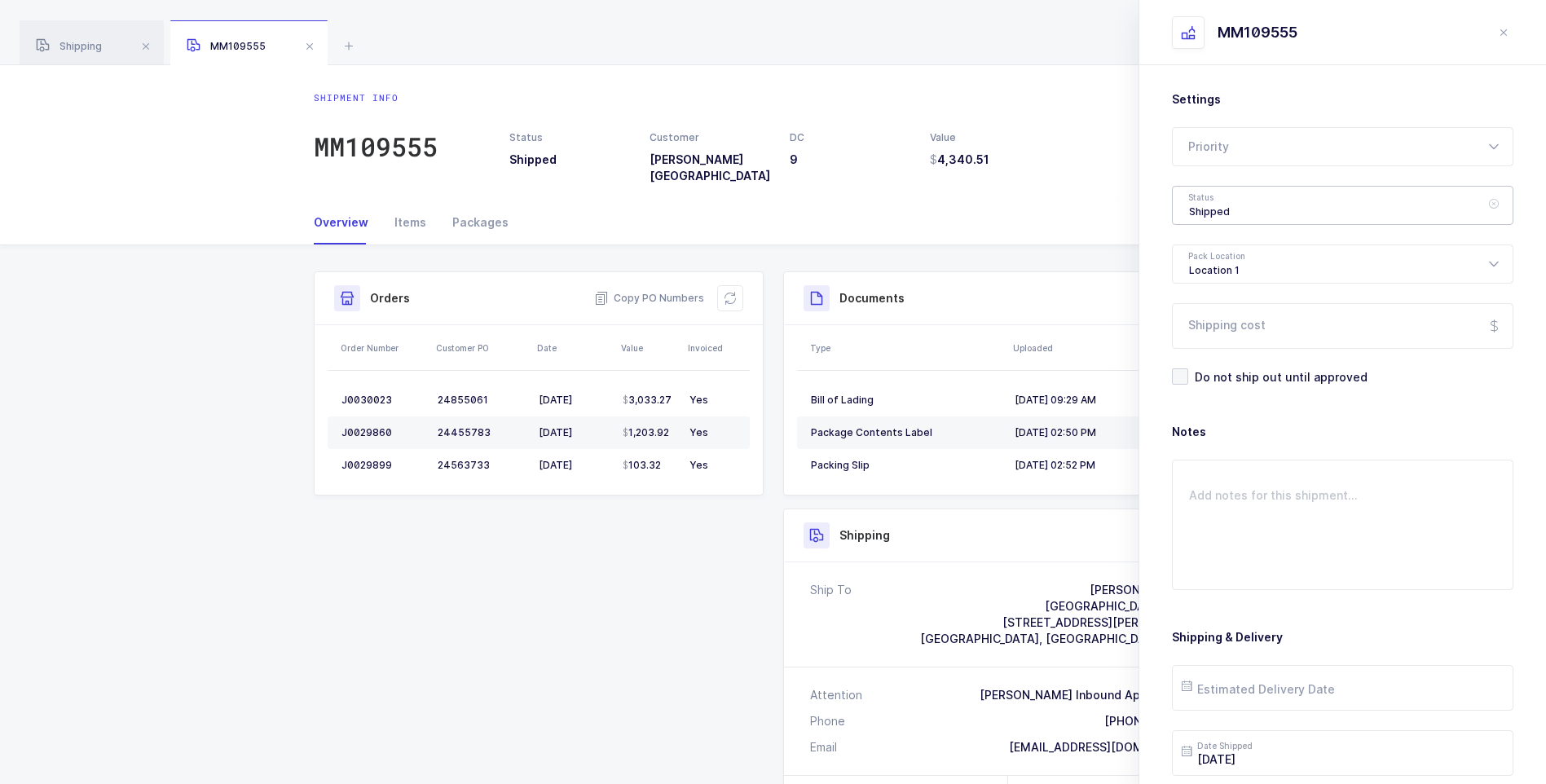
click at [1209, 207] on div "Shipped" at bounding box center [1342, 206] width 342 height 39
click at [1206, 353] on span "Delivered" at bounding box center [1216, 355] width 55 height 13
type input "Delivered"
click at [1247, 325] on input "Shipping cost" at bounding box center [1342, 325] width 342 height 46
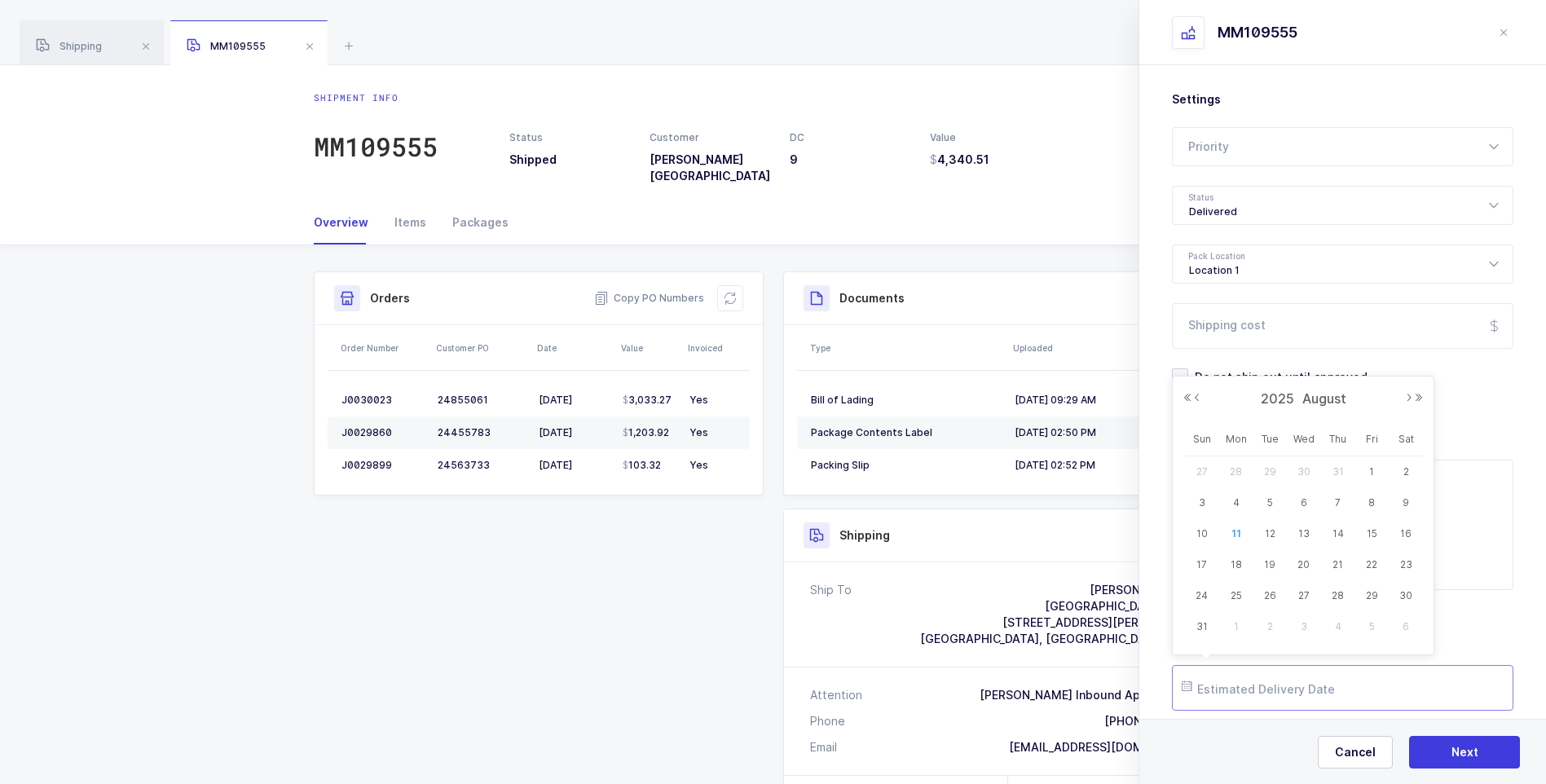
click at [1255, 687] on input "text" at bounding box center [1342, 687] width 342 height 46
click at [1240, 499] on span "4" at bounding box center [1236, 502] width 20 height 20
type input "[DATE]"
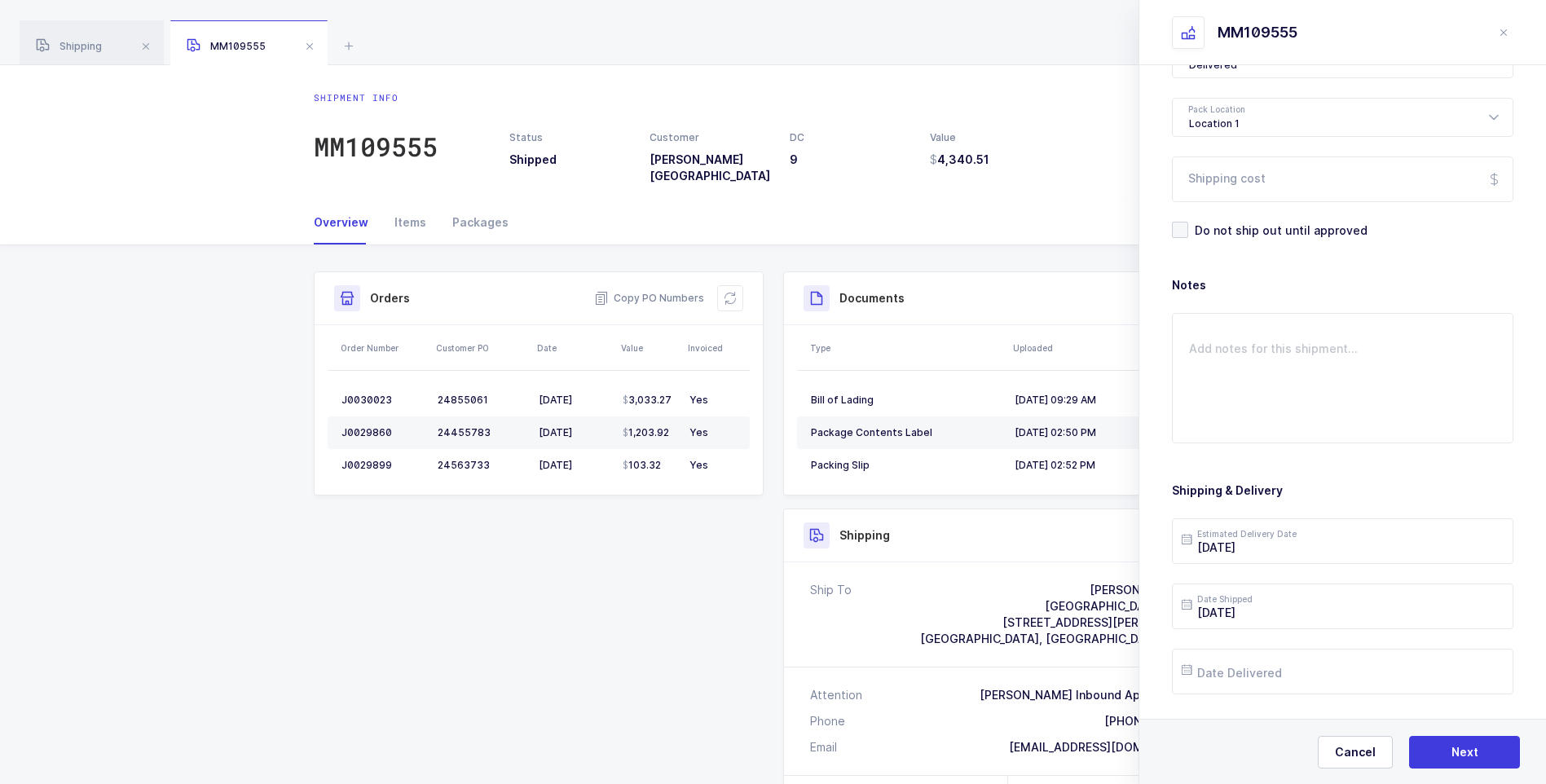
scroll to position [188, 0]
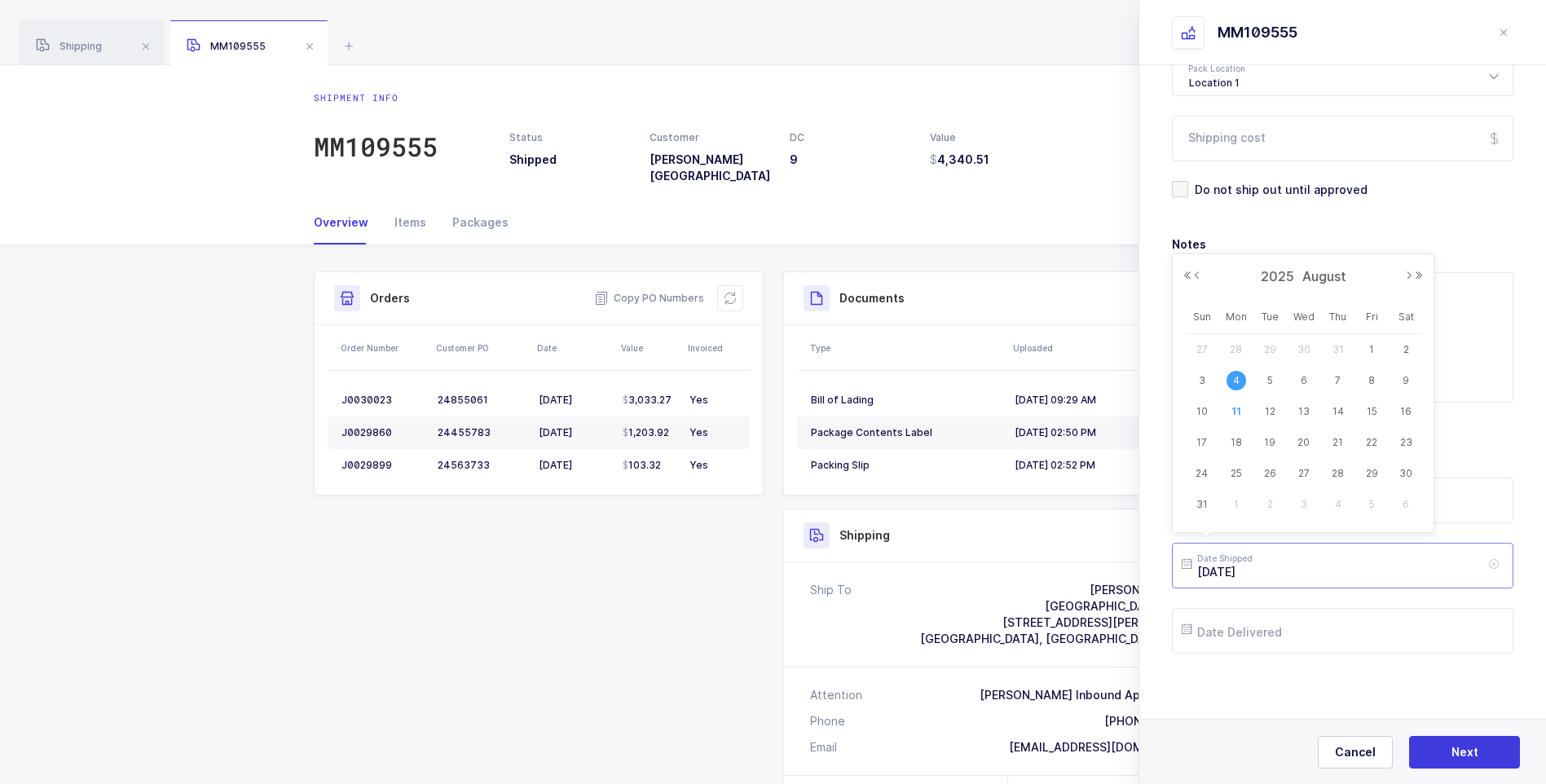
click at [1280, 570] on input "[DATE]" at bounding box center [1342, 565] width 342 height 46
click at [1367, 350] on span "1" at bounding box center [1372, 350] width 20 height 20
type input "[DATE]"
click at [1279, 627] on input "text" at bounding box center [1342, 630] width 342 height 46
click at [1238, 440] on span "4" at bounding box center [1236, 446] width 20 height 20
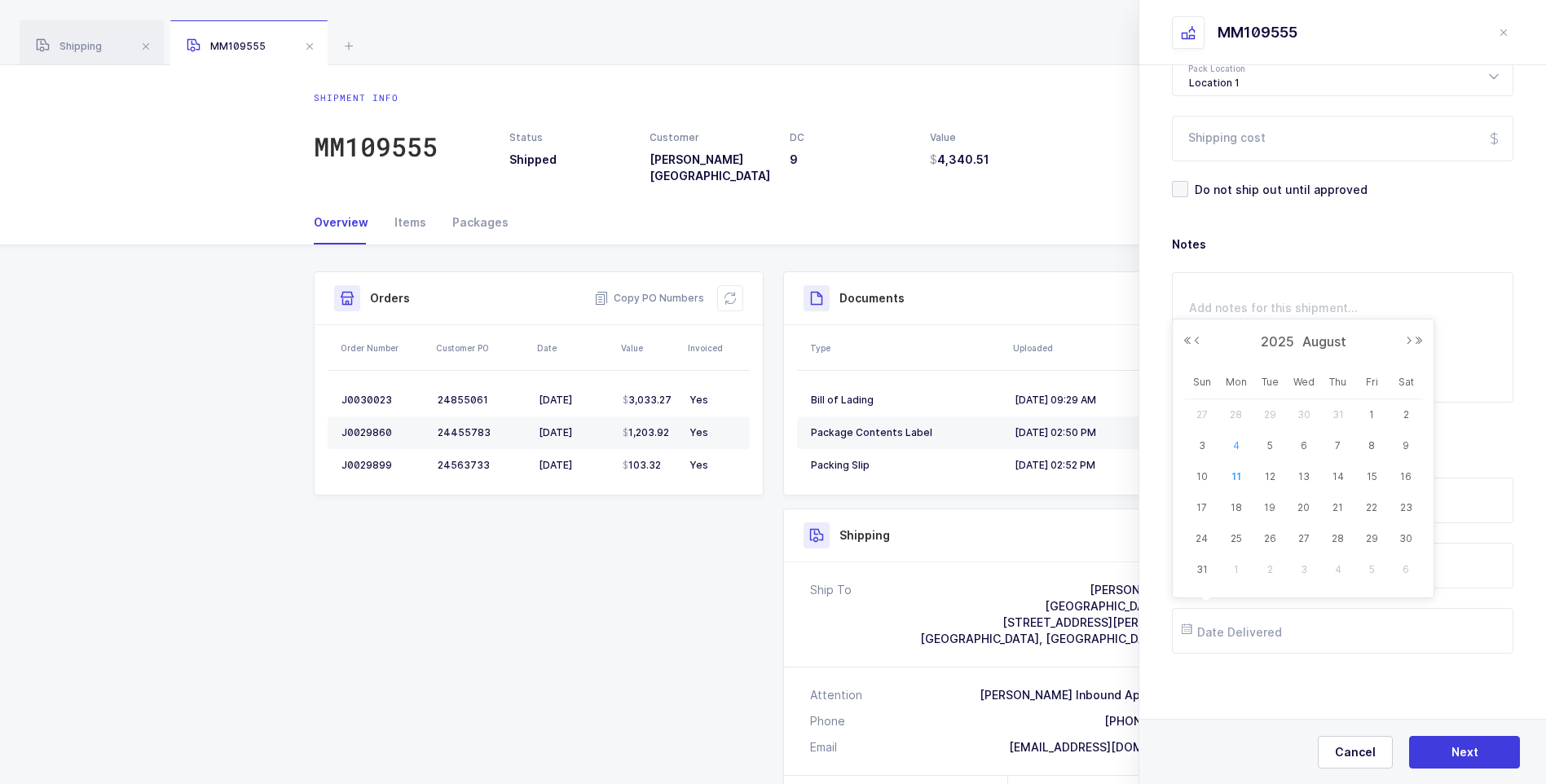
type input "[DATE]"
drag, startPoint x: 1458, startPoint y: 742, endPoint x: 1440, endPoint y: 712, distance: 35.0
click at [1444, 721] on div "Cancel Next" at bounding box center [1342, 751] width 407 height 65
click at [1469, 747] on span "Next" at bounding box center [1465, 752] width 27 height 16
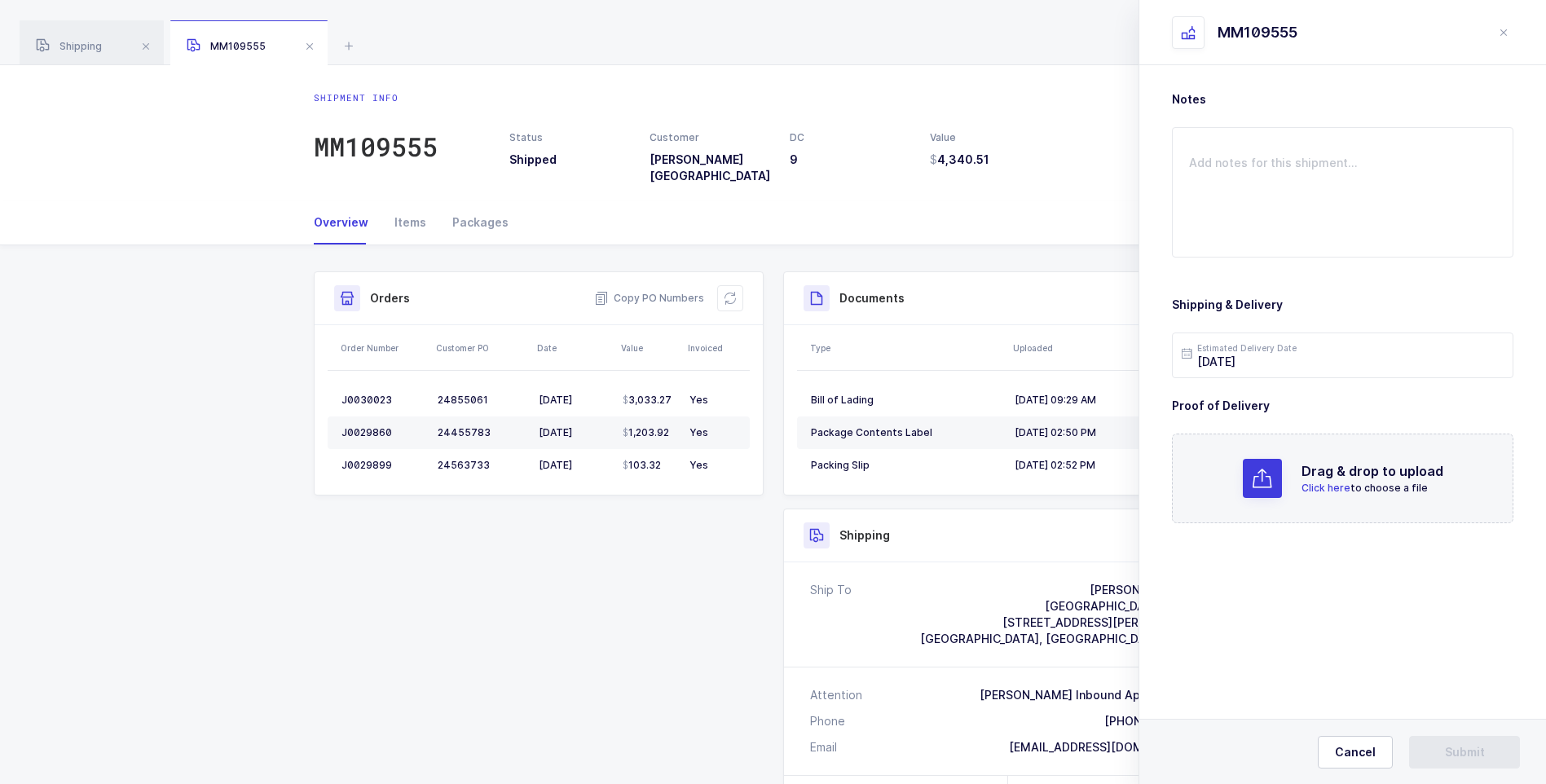
click at [1314, 489] on span "Click here" at bounding box center [1325, 488] width 49 height 13
click at [1445, 749] on span "Submit" at bounding box center [1465, 752] width 40 height 16
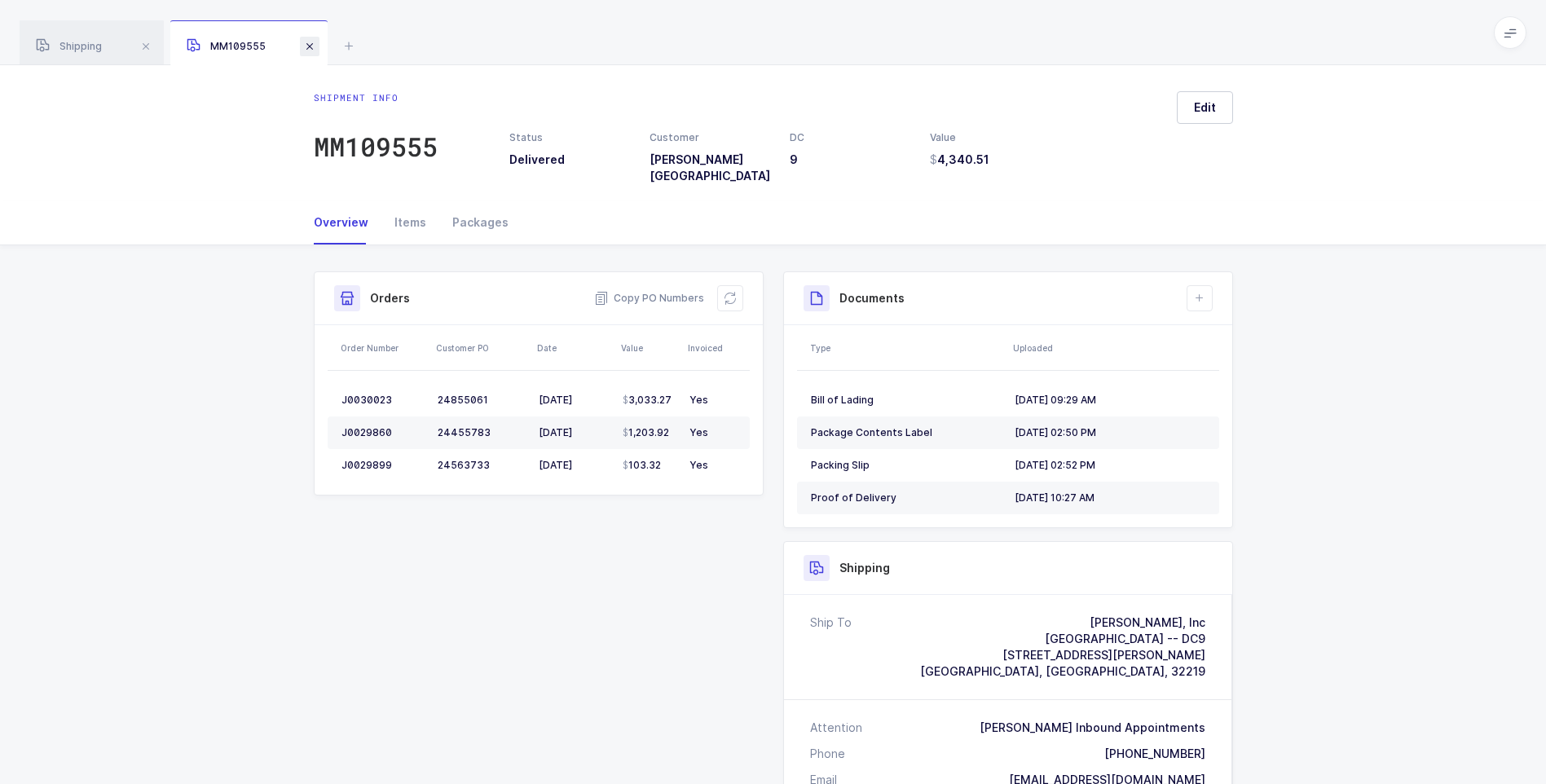
click at [309, 47] on span at bounding box center [309, 46] width 20 height 20
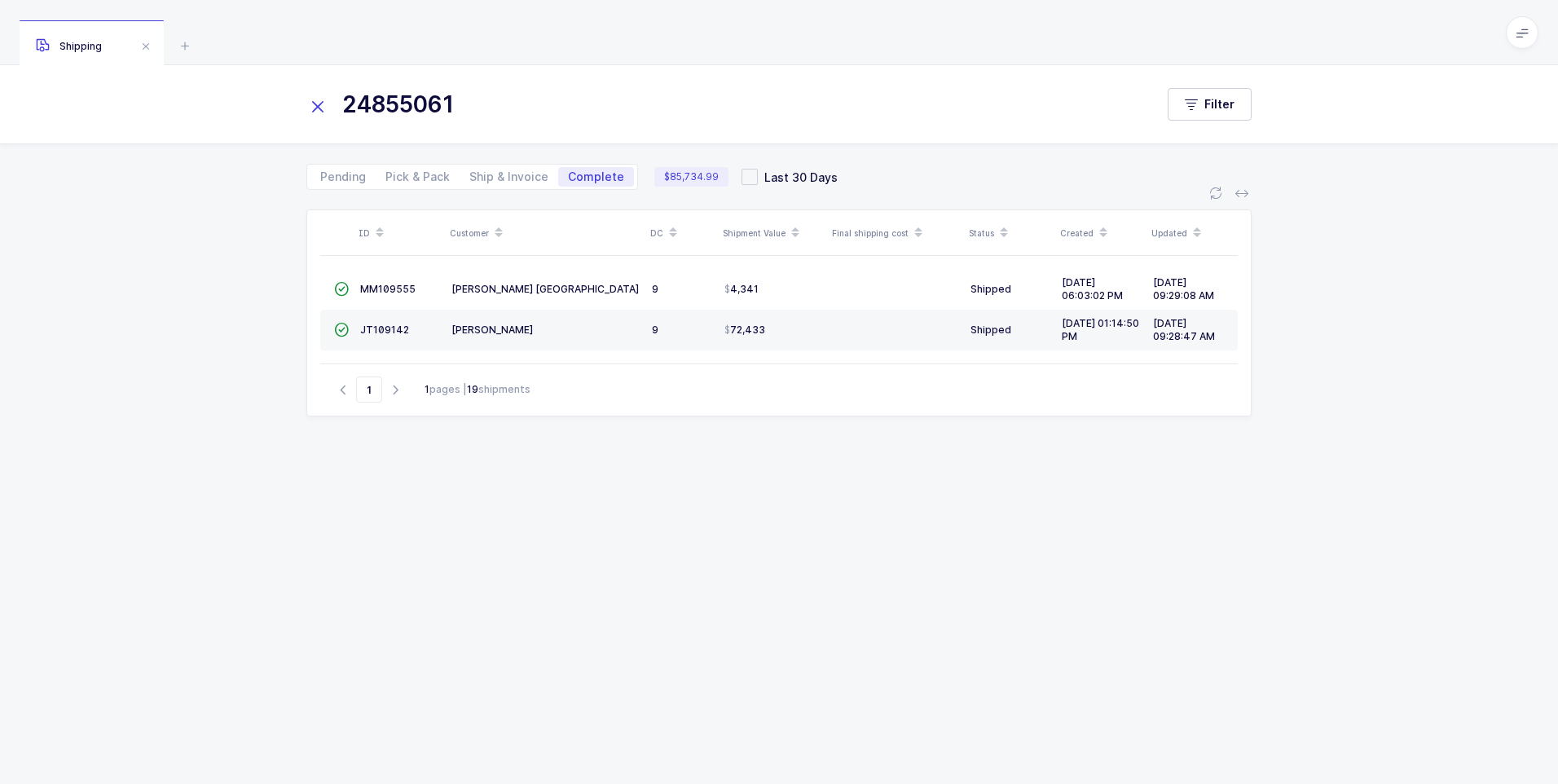
click at [320, 105] on icon at bounding box center [318, 107] width 23 height 23
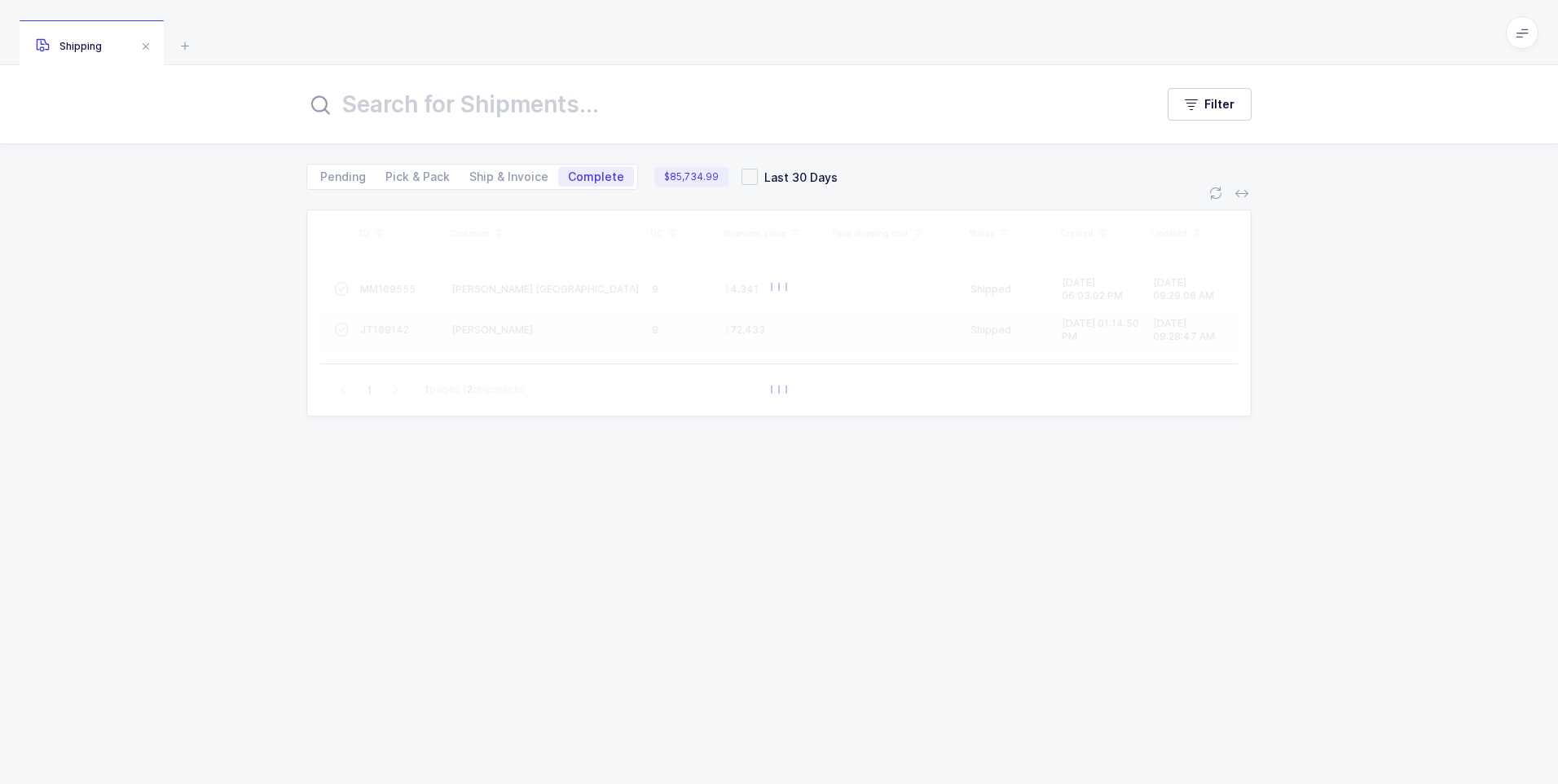
click at [342, 106] on input "text" at bounding box center [721, 105] width 829 height 39
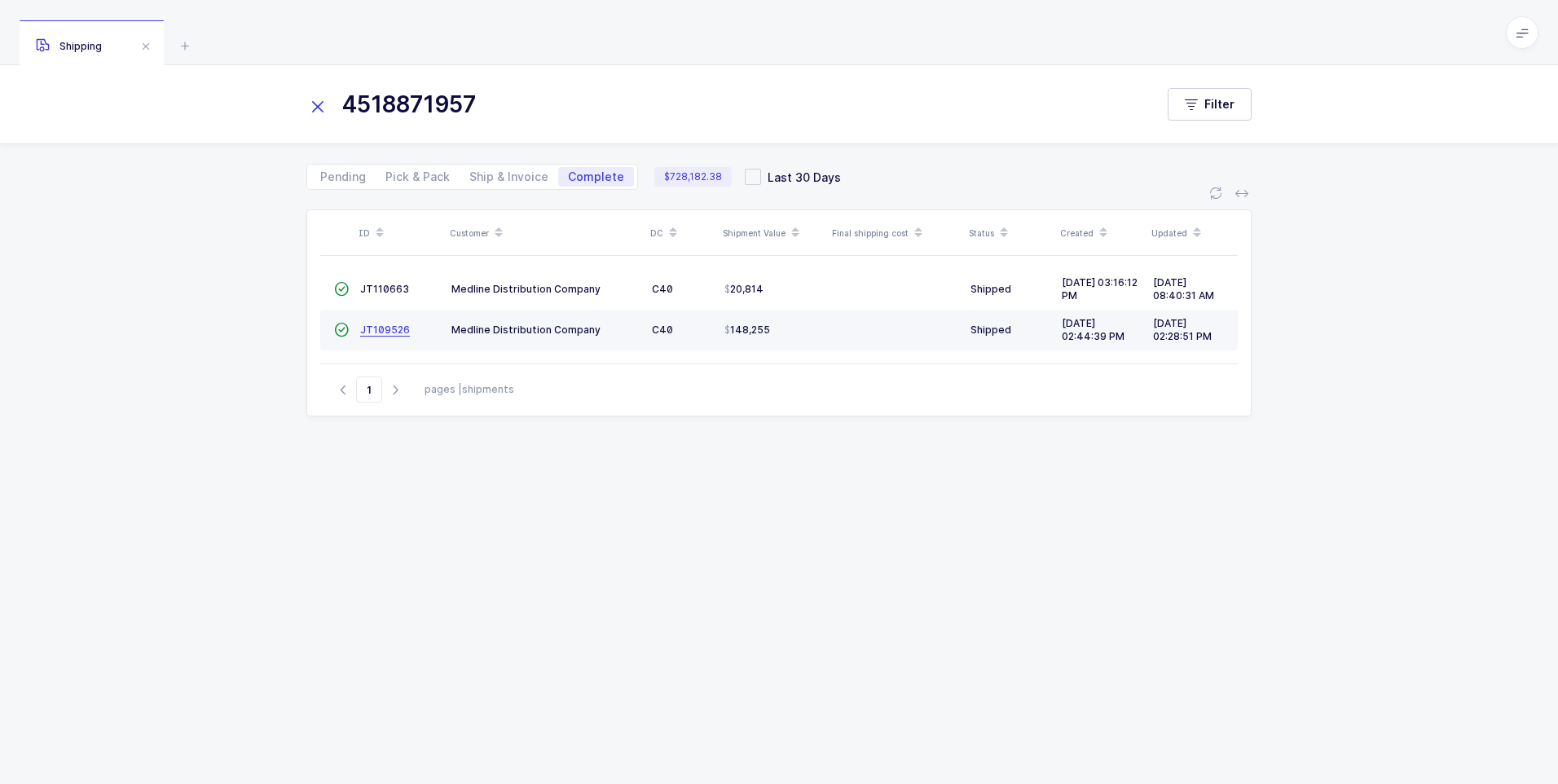
type input "4518871957"
click at [392, 326] on span "JT109526" at bounding box center [385, 330] width 50 height 13
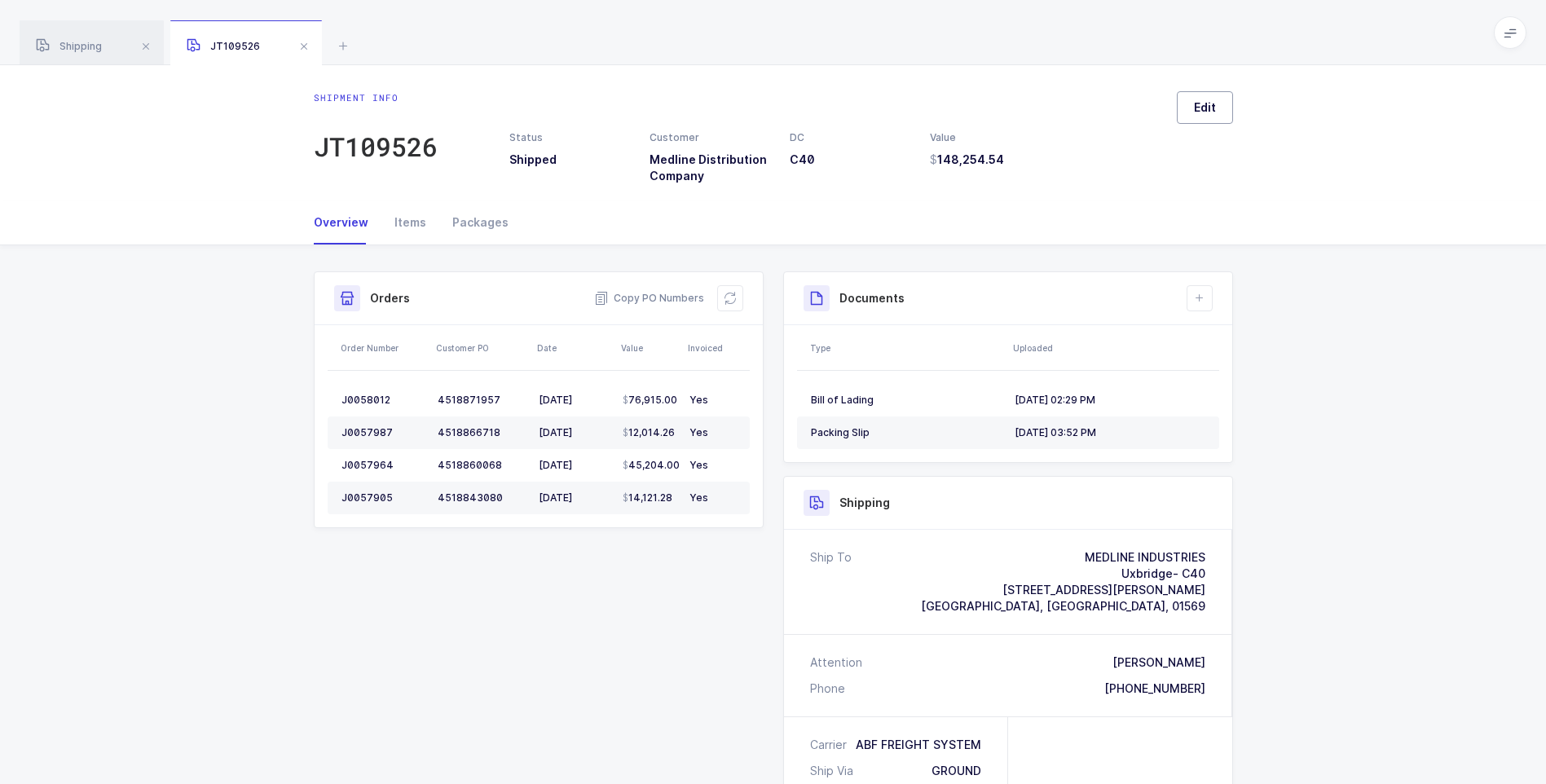
click at [1195, 103] on span "Edit" at bounding box center [1204, 107] width 22 height 16
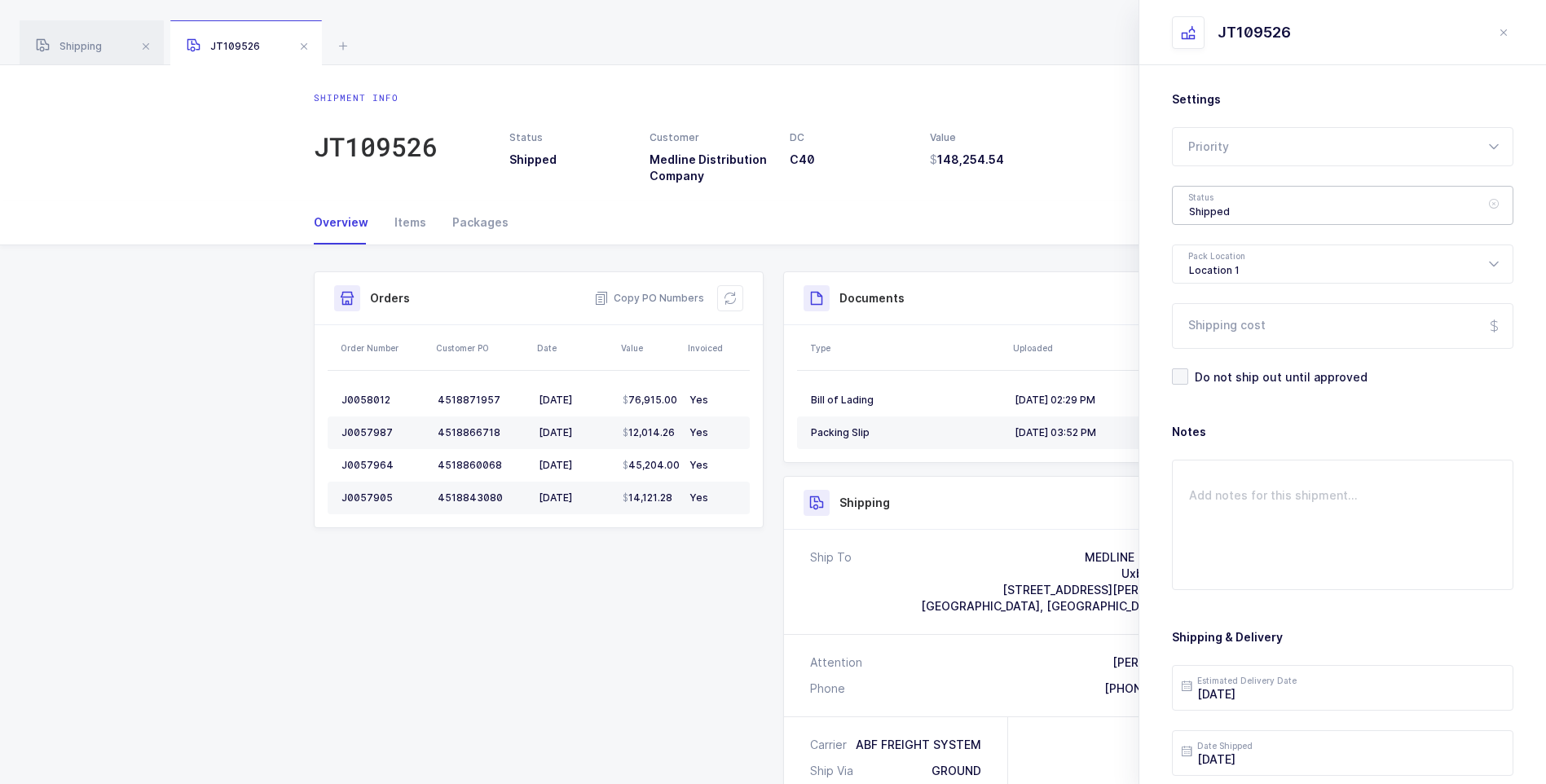
click at [1195, 198] on div "Shipped" at bounding box center [1342, 206] width 342 height 39
click at [1211, 358] on span "Delivered" at bounding box center [1216, 355] width 55 height 13
type input "Delivered"
click at [1227, 327] on input "Shipping cost" at bounding box center [1342, 325] width 342 height 46
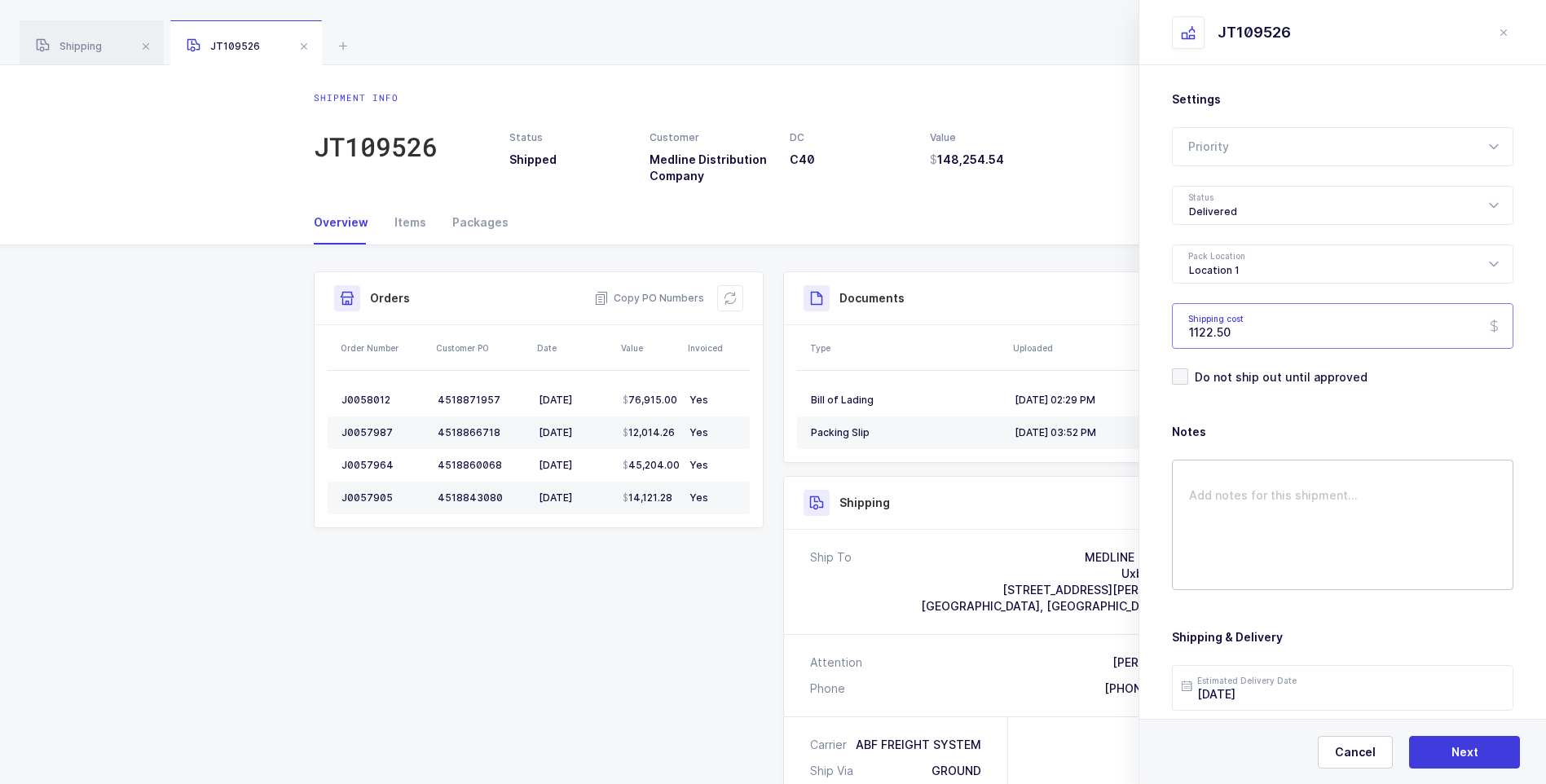
type input "1122.50"
click at [1253, 490] on textarea at bounding box center [1342, 525] width 342 height 131
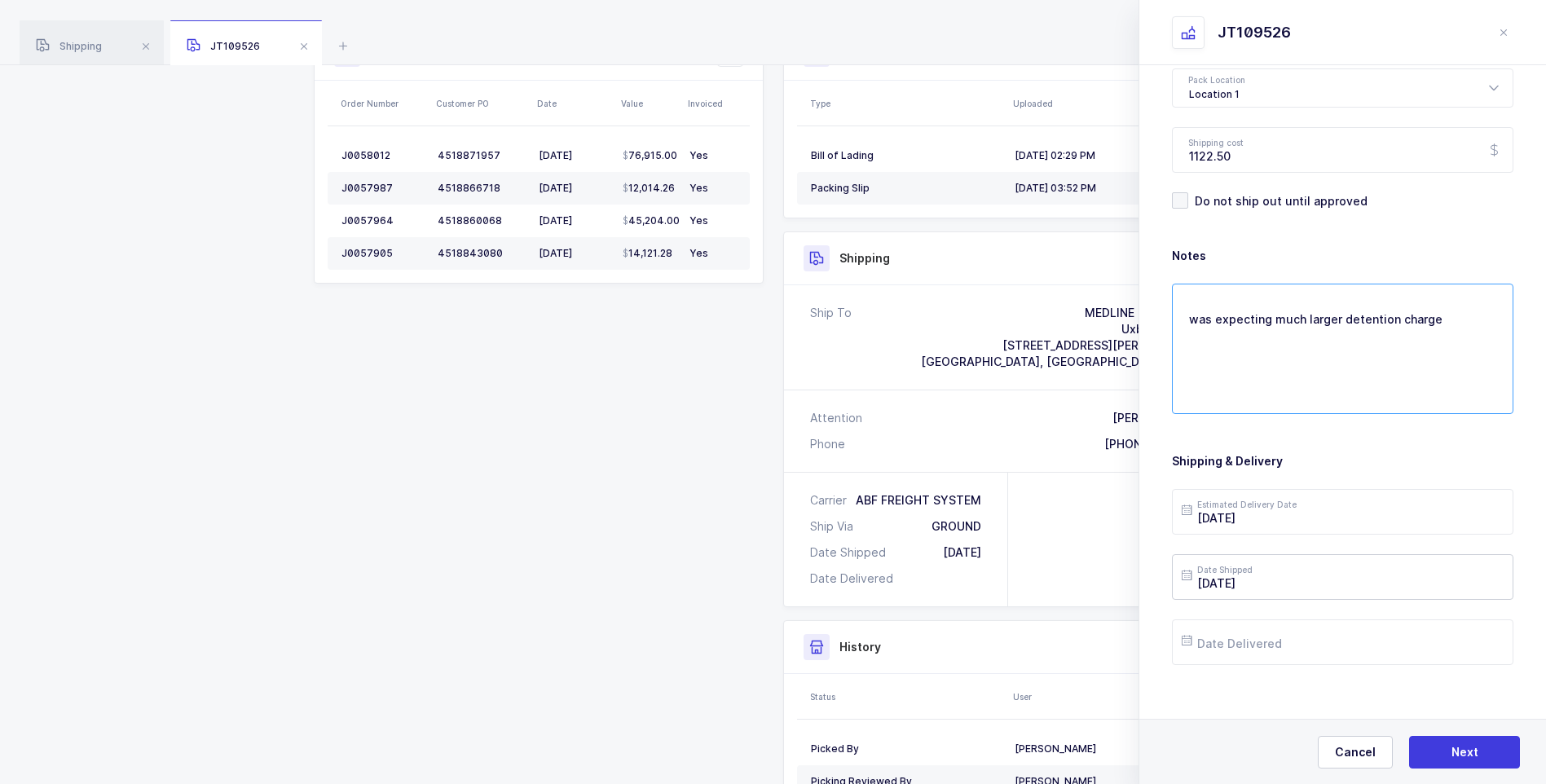
scroll to position [188, 0]
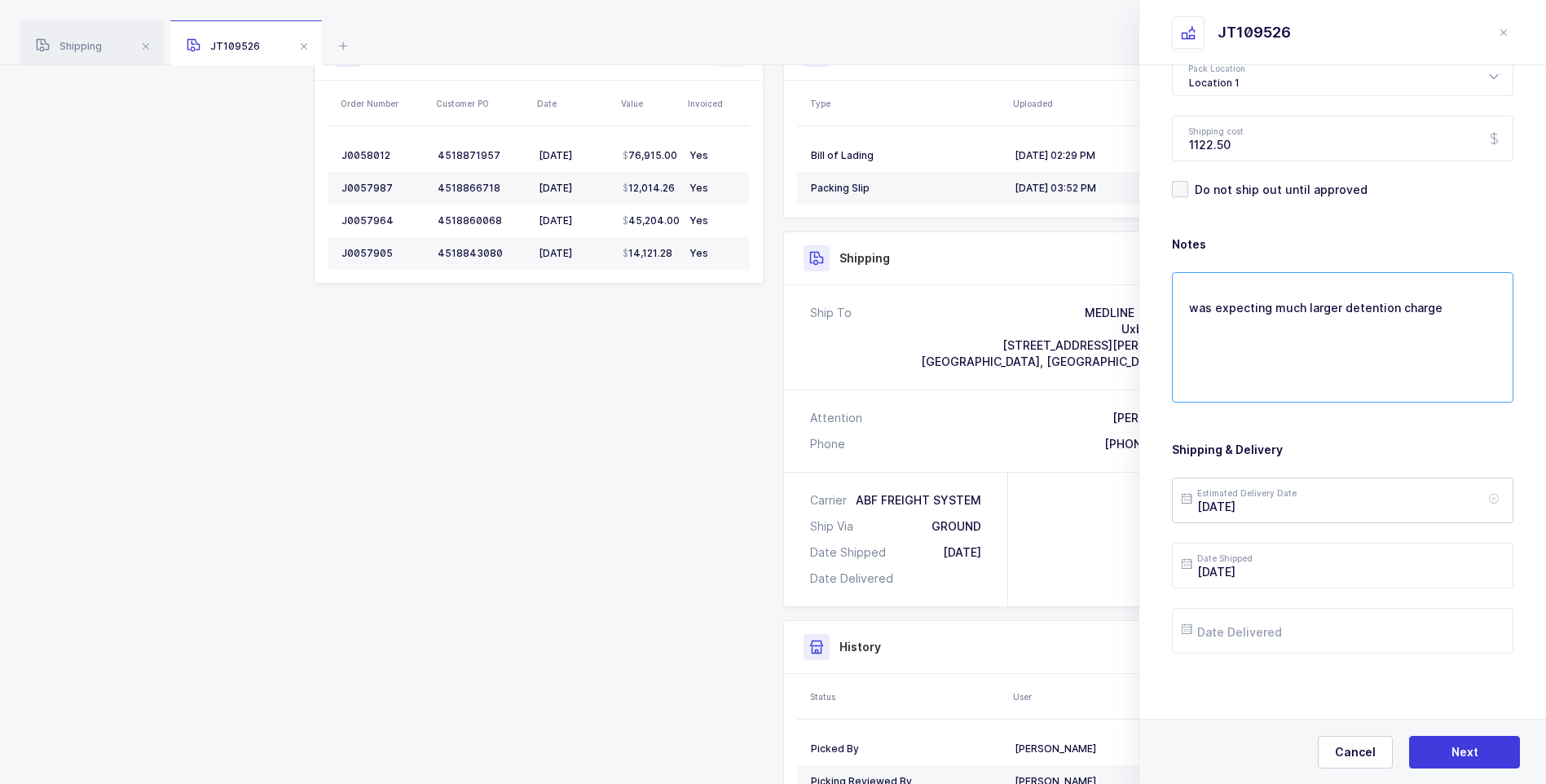
type textarea "was expecting much larger detention charge"
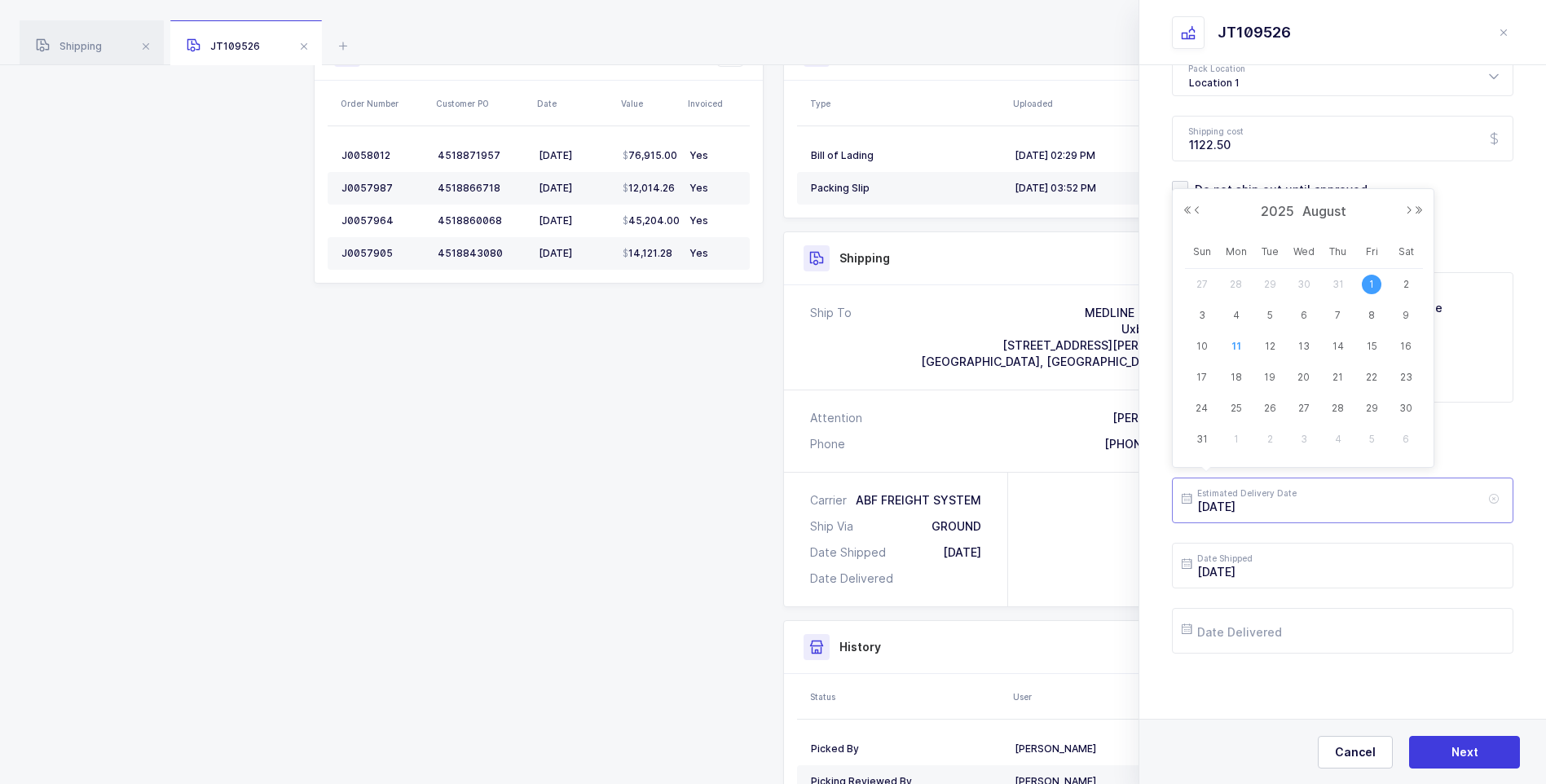
click at [1330, 507] on input "[DATE]" at bounding box center [1342, 500] width 342 height 46
click at [1196, 211] on button "Previous Month" at bounding box center [1196, 210] width 10 height 10
click at [1342, 413] on span "31" at bounding box center [1338, 409] width 20 height 20
type input "[DATE]"
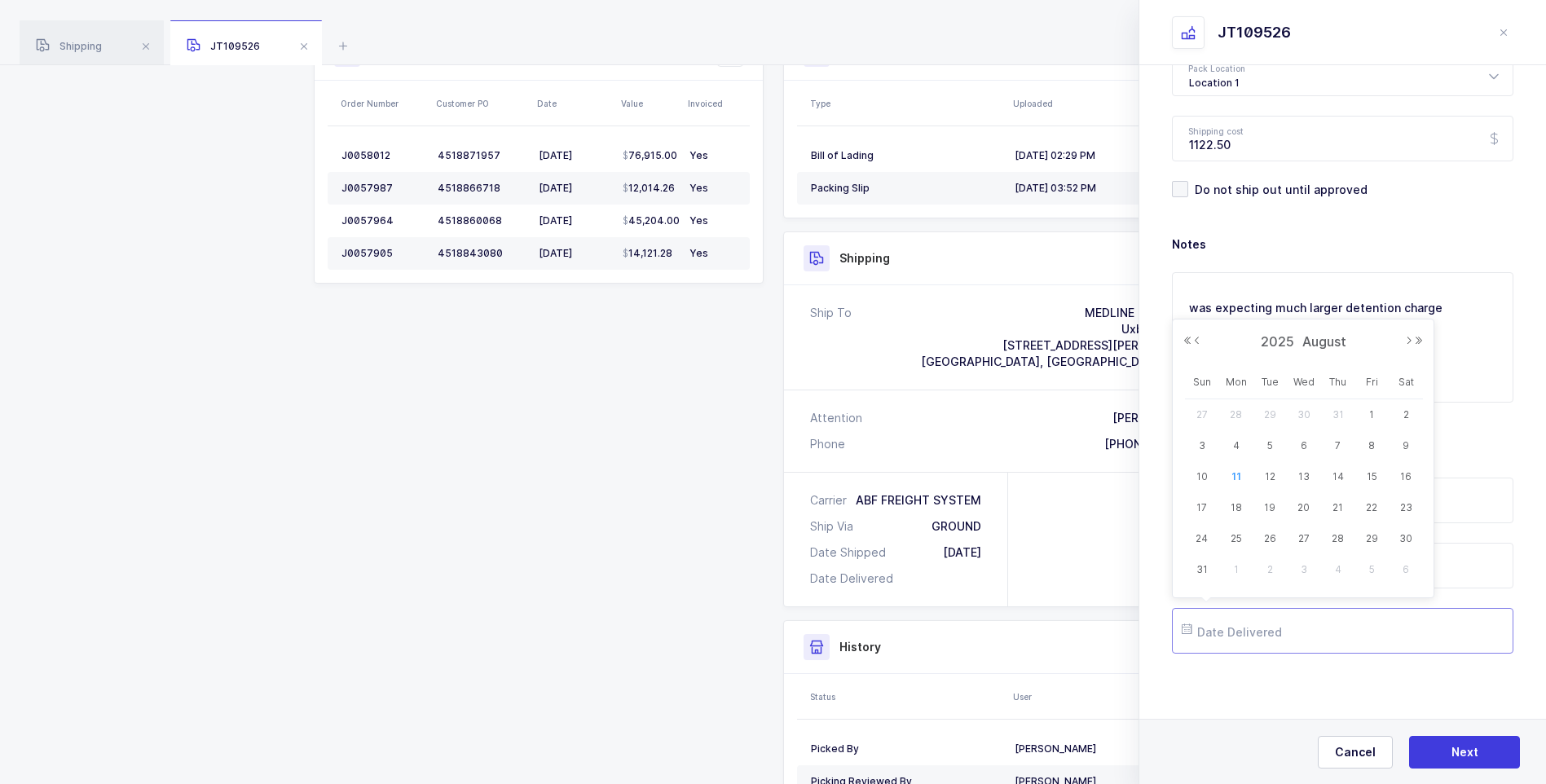
click at [1278, 622] on input "text" at bounding box center [1342, 630] width 342 height 46
click at [1196, 335] on button "Previous Month" at bounding box center [1196, 340] width 10 height 10
click at [1338, 537] on span "31" at bounding box center [1338, 538] width 20 height 20
type input "[DATE]"
click at [1435, 753] on button "Next" at bounding box center [1465, 752] width 111 height 32
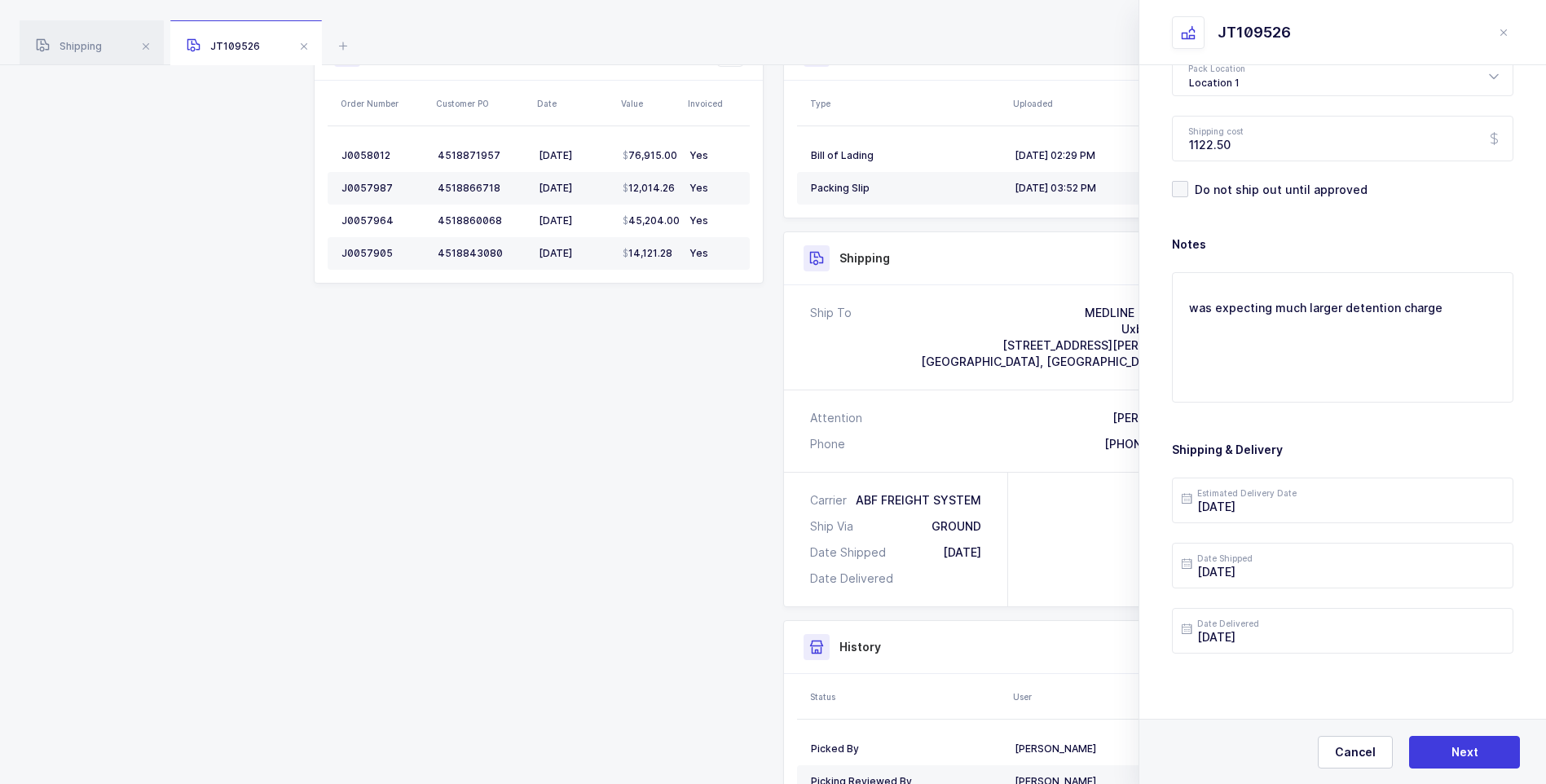
scroll to position [0, 0]
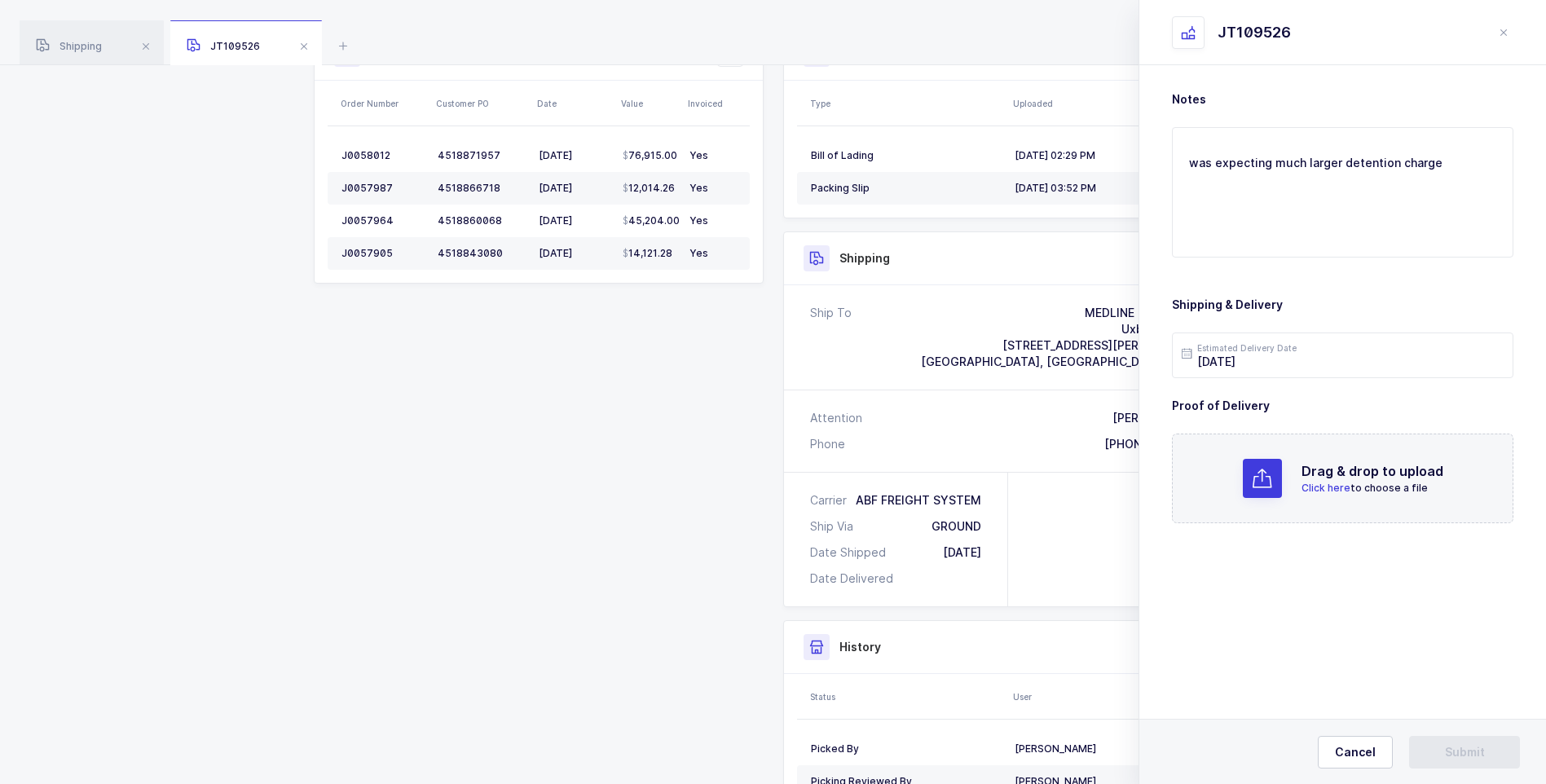
click at [1327, 485] on span "Click here" at bounding box center [1325, 488] width 49 height 13
click at [1436, 744] on button "Submit" at bounding box center [1465, 752] width 111 height 32
